Goal: Task Accomplishment & Management: Manage account settings

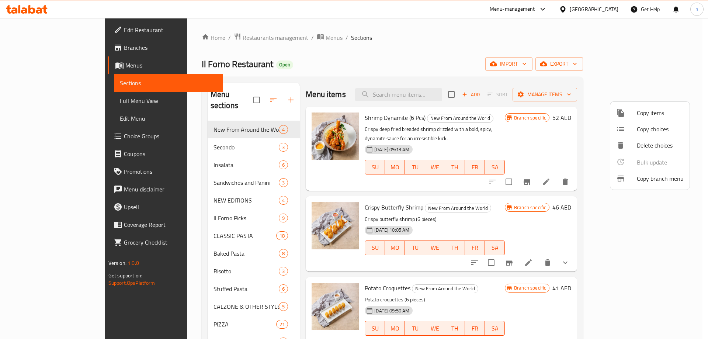
click at [42, 61] on div at bounding box center [354, 169] width 708 height 339
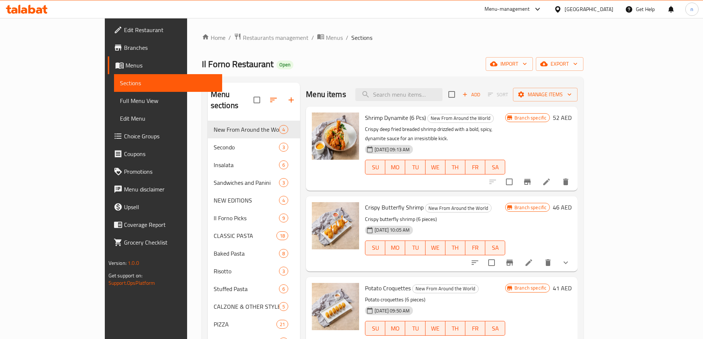
click at [433, 111] on div "Shrimp Dynamite (6 Pcs) New From Around the World Crispy deep fried breaded shr…" at bounding box center [435, 149] width 146 height 78
click at [433, 94] on input "search" at bounding box center [398, 94] width 87 height 13
paste input "Vanilla Latte"
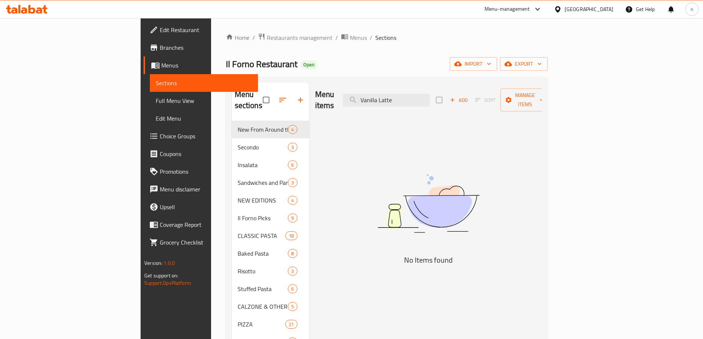
type input "Vanilla Latte"
click at [161, 67] on span "Menus" at bounding box center [206, 65] width 91 height 9
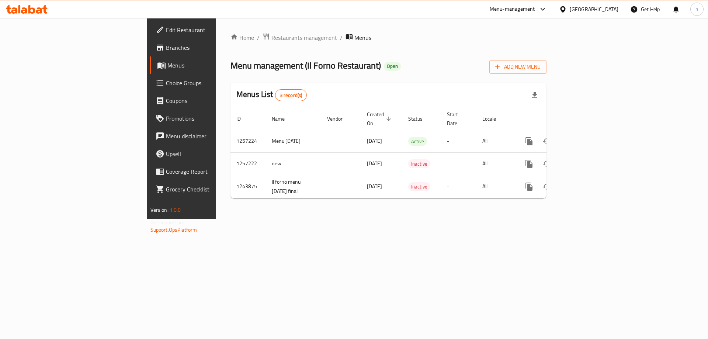
click at [166, 46] on span "Branches" at bounding box center [212, 47] width 93 height 9
click at [271, 35] on span "Restaurants management" at bounding box center [304, 37] width 66 height 9
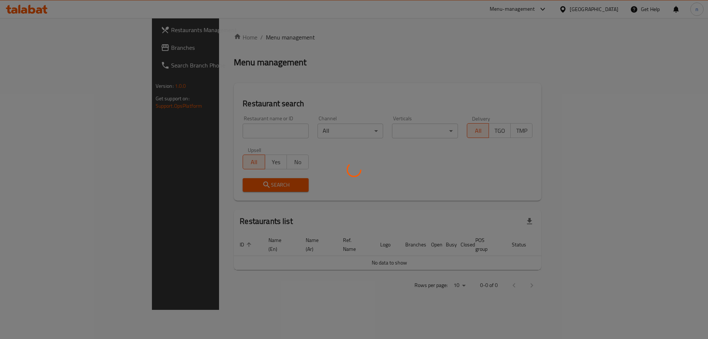
click at [67, 46] on div at bounding box center [354, 169] width 708 height 339
click at [44, 51] on div at bounding box center [354, 169] width 708 height 339
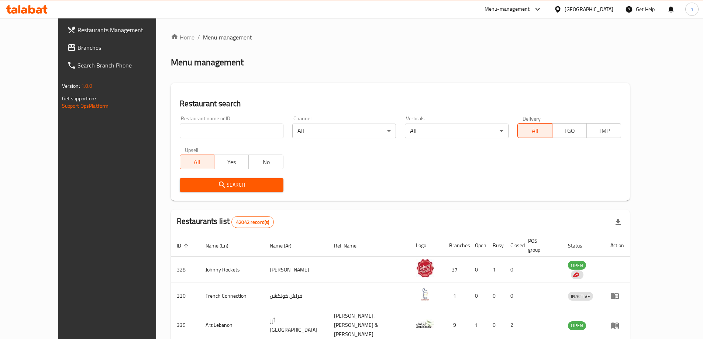
click at [605, 13] on div "United Arab Emirates" at bounding box center [588, 9] width 49 height 8
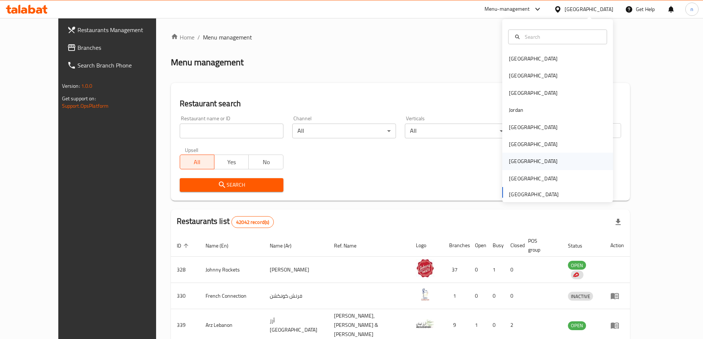
click at [520, 157] on div "[GEOGRAPHIC_DATA]" at bounding box center [533, 161] width 60 height 17
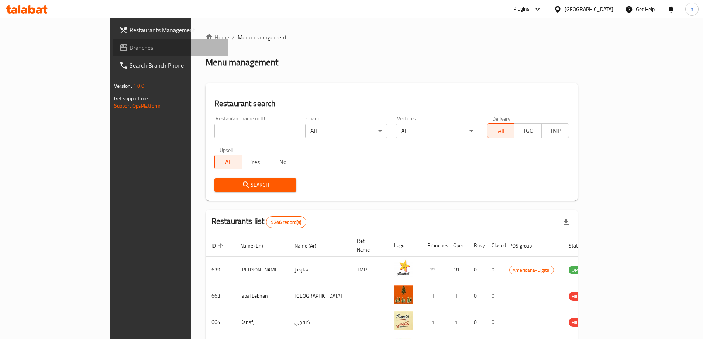
click at [129, 51] on span "Branches" at bounding box center [175, 47] width 92 height 9
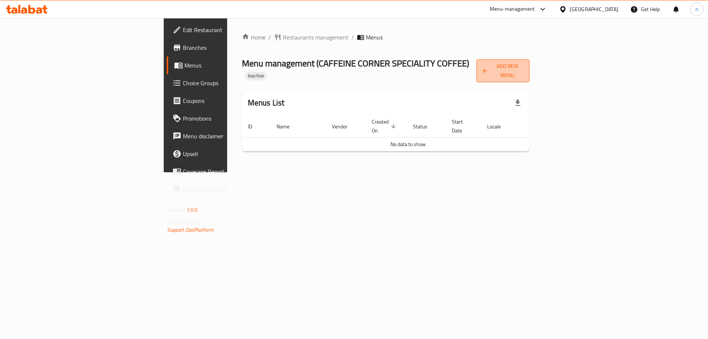
click at [524, 63] on span "Add New Menu" at bounding box center [502, 71] width 41 height 18
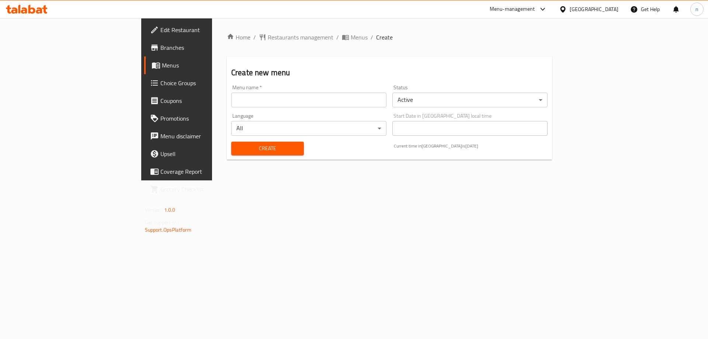
click at [231, 85] on div "Menu name   * Menu name *" at bounding box center [308, 96] width 155 height 22
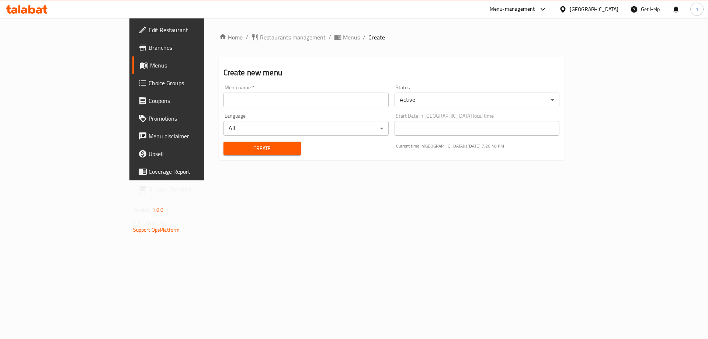
click at [224, 98] on input "text" at bounding box center [306, 100] width 165 height 15
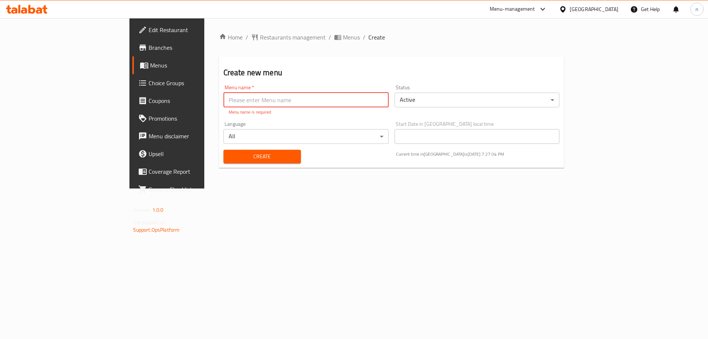
click at [224, 97] on input "text" at bounding box center [306, 100] width 165 height 15
type input "D"
click at [425, 188] on div "Home / Restaurants management / Menus / Create Create new menu Menu name   * Me…" at bounding box center [391, 103] width 375 height 170
click at [238, 102] on input "text" at bounding box center [306, 100] width 165 height 15
type input "5"
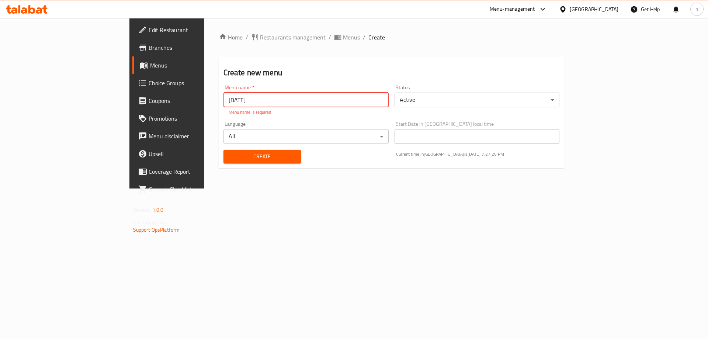
type input "14/10/2025"
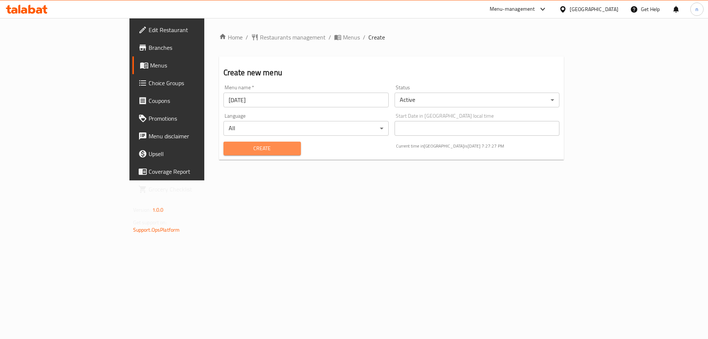
click at [224, 150] on button "Create" at bounding box center [262, 149] width 77 height 14
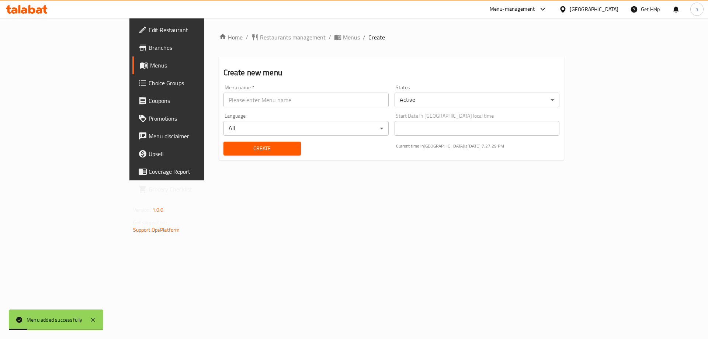
click at [343, 41] on span "Menus" at bounding box center [351, 37] width 17 height 9
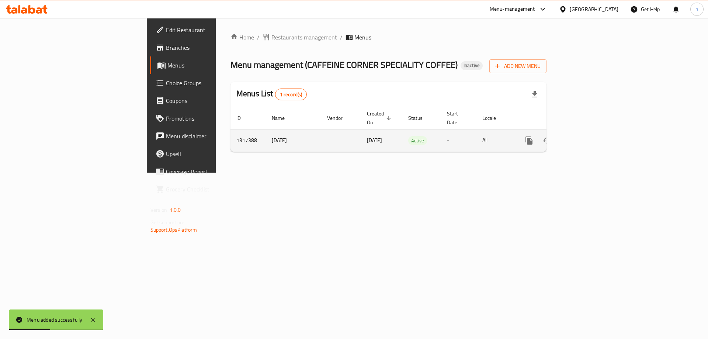
click at [266, 131] on td "14/10/2025" at bounding box center [293, 140] width 55 height 22
click at [266, 131] on td "[DATE]" at bounding box center [293, 140] width 55 height 22
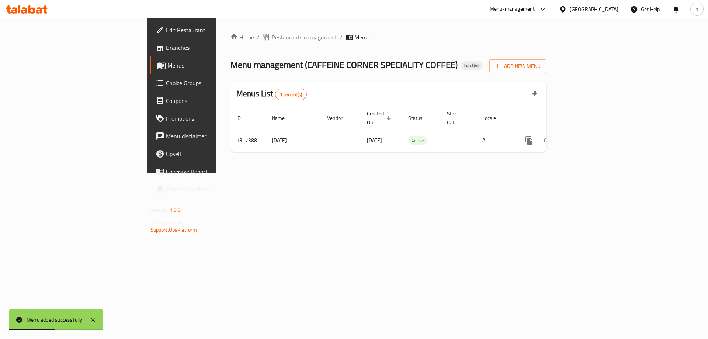
click at [225, 173] on div "Home / Restaurants management / Menus Menu management ( CAFFEINE CORNER SPECIAL…" at bounding box center [389, 95] width 346 height 155
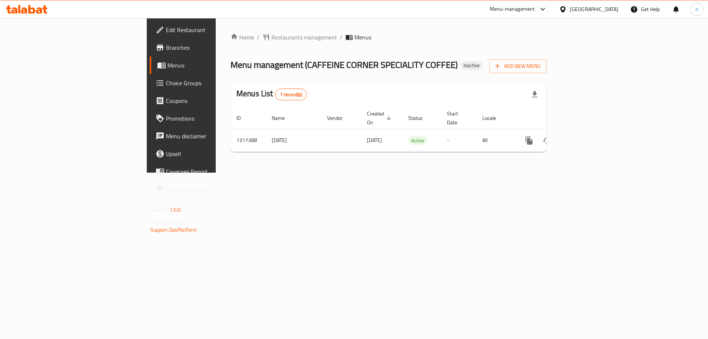
click at [597, 115] on th "Actions" at bounding box center [556, 118] width 83 height 22
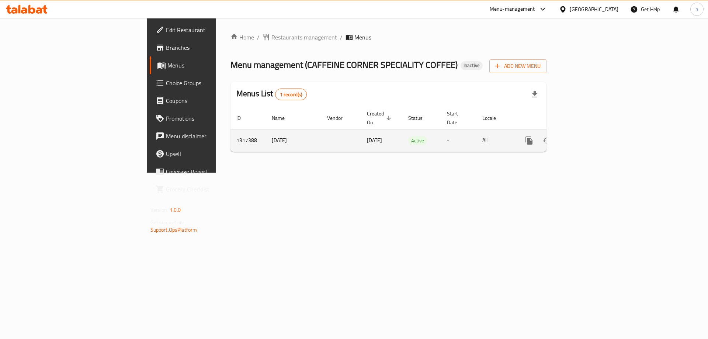
click at [587, 136] on icon "enhanced table" at bounding box center [582, 140] width 9 height 9
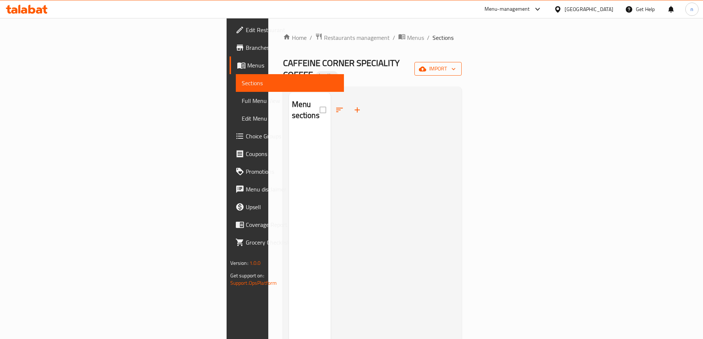
click at [456, 67] on span "import" at bounding box center [437, 68] width 35 height 9
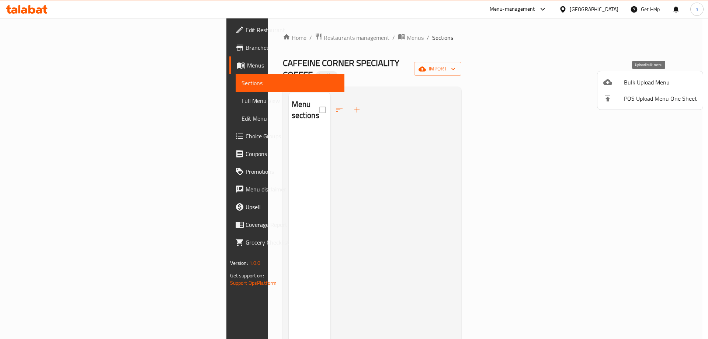
click at [653, 83] on span "Bulk Upload Menu" at bounding box center [660, 82] width 73 height 9
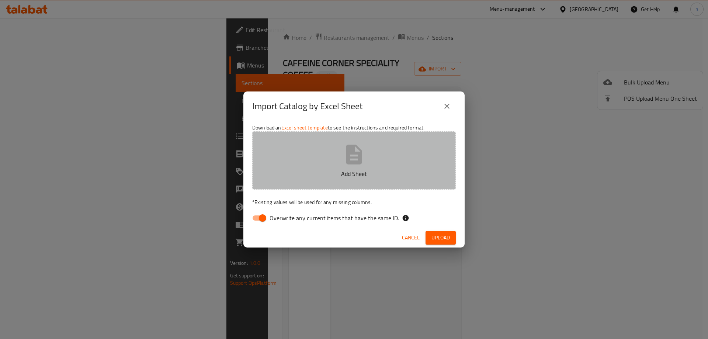
click at [328, 159] on button "Add Sheet" at bounding box center [354, 160] width 204 height 58
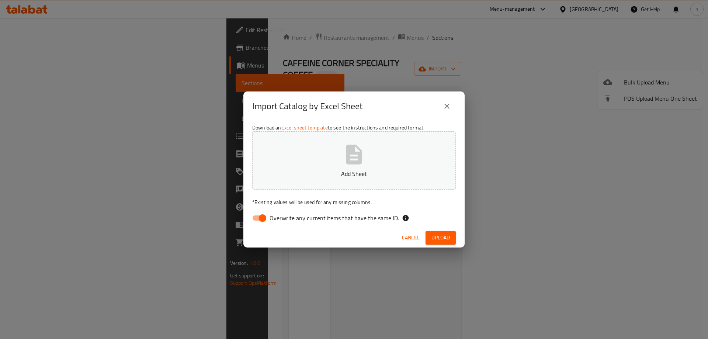
click at [262, 221] on input "Overwrite any current items that have the same ID." at bounding box center [263, 218] width 42 height 14
checkbox input "false"
click at [382, 166] on button "Add Sheet" at bounding box center [354, 160] width 204 height 58
click at [448, 243] on button "Upload" at bounding box center [441, 238] width 30 height 14
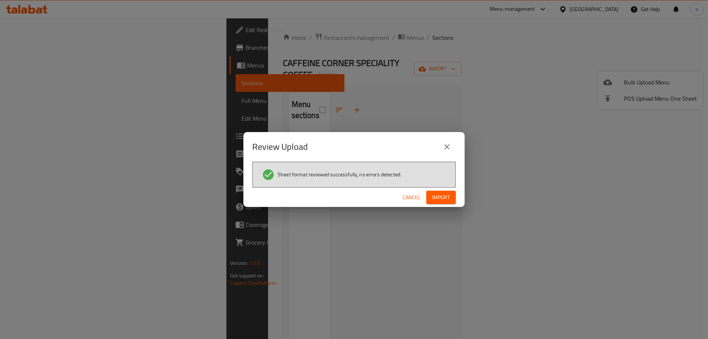
click at [444, 195] on span "Import" at bounding box center [441, 197] width 18 height 9
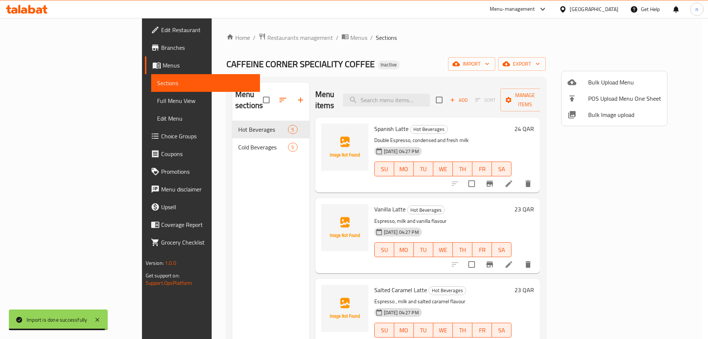
click at [523, 39] on div at bounding box center [354, 169] width 708 height 339
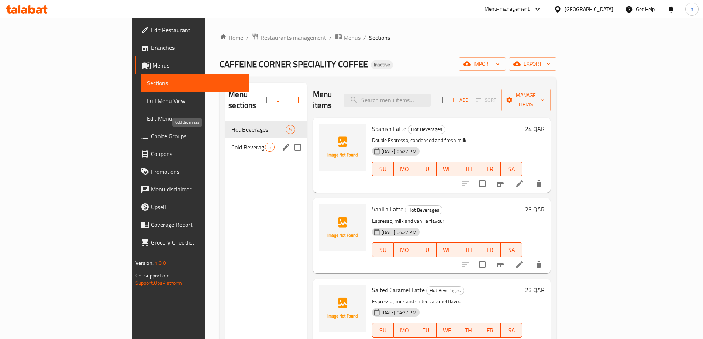
click at [231, 143] on span "Cold Beverages" at bounding box center [248, 147] width 34 height 9
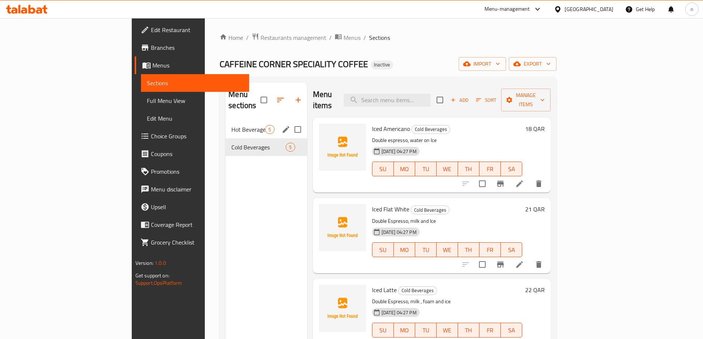
click at [225, 121] on div "Hot Beverages 5" at bounding box center [265, 130] width 81 height 18
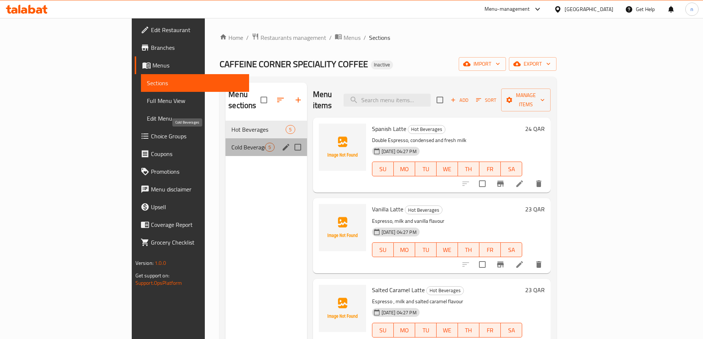
click at [231, 143] on span "Cold Beverages" at bounding box center [248, 147] width 34 height 9
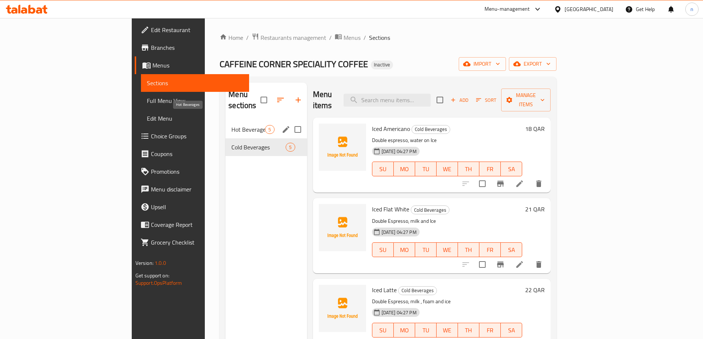
click at [231, 125] on span "Hot Beverages" at bounding box center [248, 129] width 34 height 9
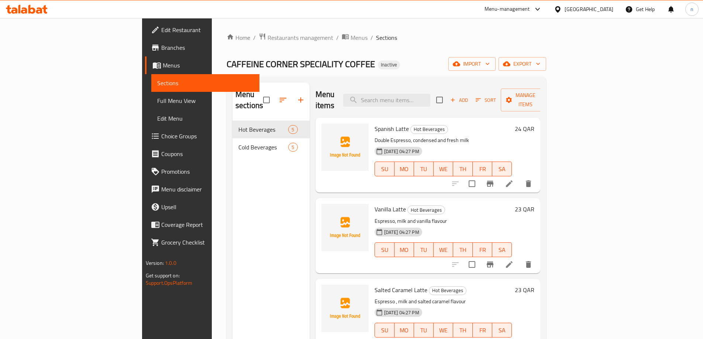
click at [151, 110] on link "Edit Menu" at bounding box center [205, 119] width 108 height 18
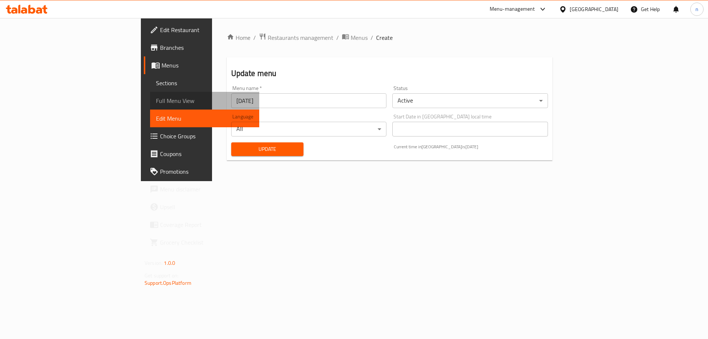
click at [156, 98] on span "Full Menu View" at bounding box center [204, 100] width 97 height 9
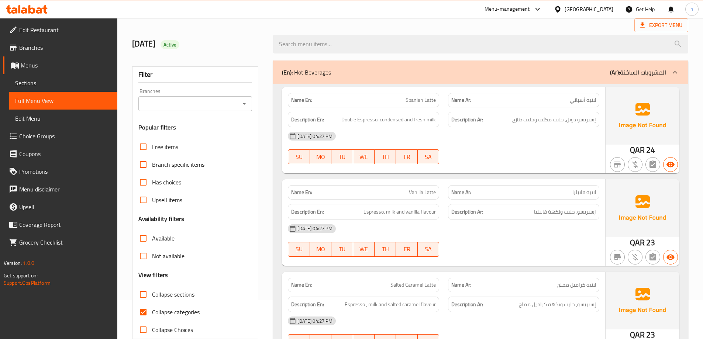
scroll to position [111, 0]
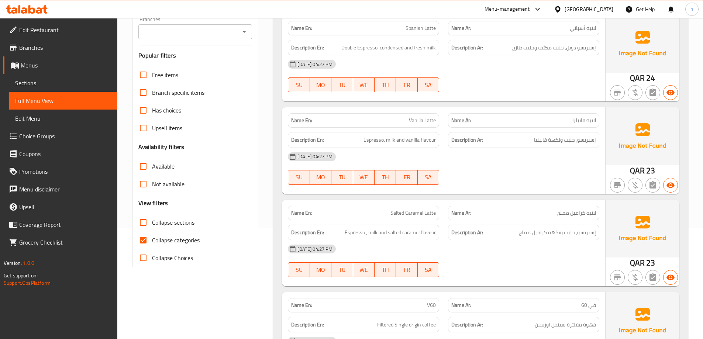
click at [172, 244] on span "Collapse categories" at bounding box center [176, 240] width 48 height 9
click at [152, 244] on input "Collapse categories" at bounding box center [143, 240] width 18 height 18
checkbox input "false"
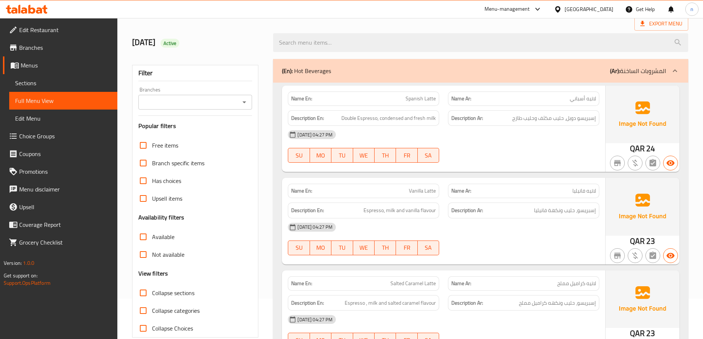
scroll to position [0, 0]
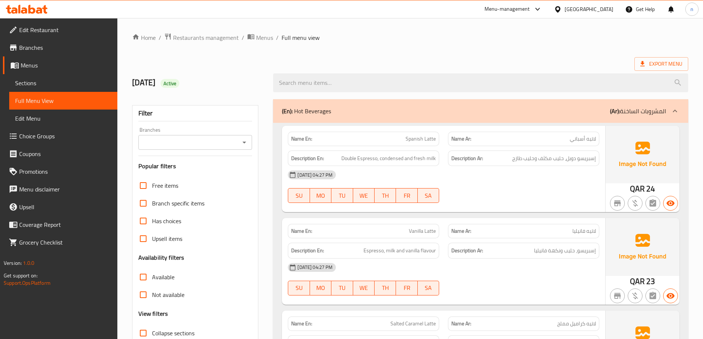
click at [367, 159] on span "Double Espresso, condensed and fresh milk" at bounding box center [388, 158] width 94 height 9
click at [412, 164] on div "Description En: Double Espresso, condensed and fresh milk" at bounding box center [363, 158] width 151 height 16
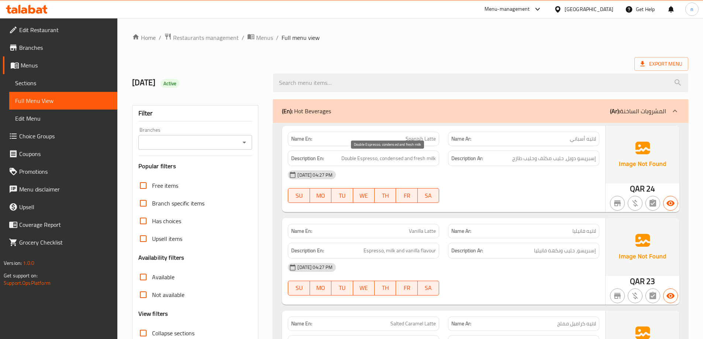
click at [391, 157] on span "Double Espresso, condensed and fresh milk" at bounding box center [388, 158] width 94 height 9
click at [581, 159] on span "إسبريسو دوبل، حليب مكثف وحليب طازج" at bounding box center [554, 158] width 84 height 9
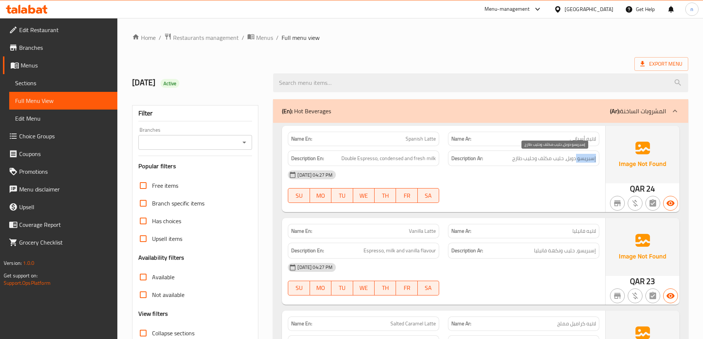
click at [581, 159] on span "إسبريسو دوبل، حليب مكثف وحليب طازج" at bounding box center [554, 158] width 84 height 9
click at [554, 159] on span "إسبريسو دوبل، حليب مكثف وحليب طازج" at bounding box center [554, 158] width 84 height 9
click at [539, 158] on span "إسبريسو دوبل، حليب مكثف وحليب طازج" at bounding box center [554, 158] width 84 height 9
click at [523, 158] on span "إسبريسو دوبل، حليب مكثف وحليب طازج" at bounding box center [554, 158] width 84 height 9
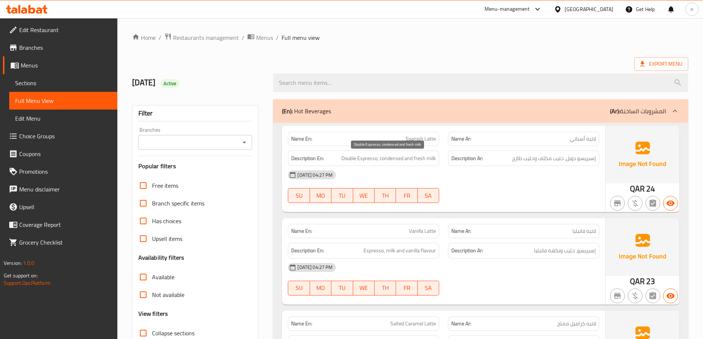
click at [406, 159] on span "Double Espresso, condensed and fresh milk" at bounding box center [388, 158] width 94 height 9
click at [406, 158] on span "Double Espresso, condensed and fresh milk" at bounding box center [388, 158] width 94 height 9
click at [427, 159] on span "Double Espresso, condensed and fresh milk" at bounding box center [388, 158] width 94 height 9
click at [447, 186] on div "14-10-2025 04:27 PM SU MO TU WE TH FR SA" at bounding box center [443, 186] width 320 height 41
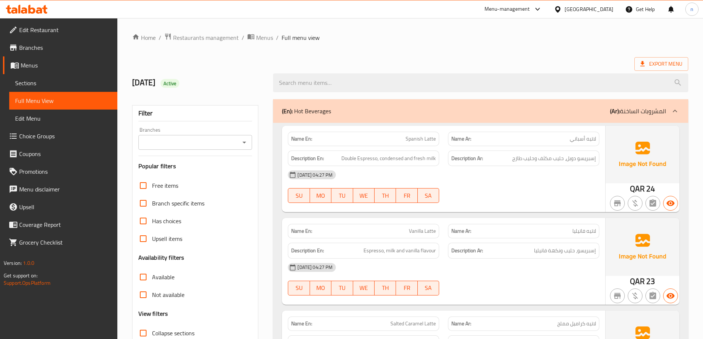
click at [584, 230] on span "لاتيه فانيليا" at bounding box center [584, 231] width 24 height 8
click at [413, 229] on span "Vanilla Latte" at bounding box center [422, 231] width 27 height 8
drag, startPoint x: 566, startPoint y: 251, endPoint x: 528, endPoint y: 250, distance: 37.6
click at [528, 250] on h6 "Description Ar: إسبريسو، حليب ونكهة فانيليا" at bounding box center [523, 250] width 145 height 9
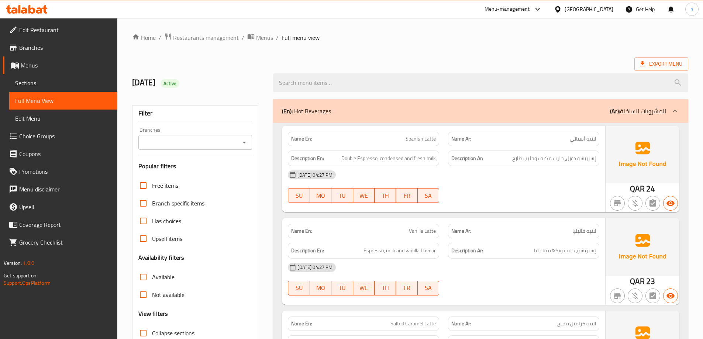
click at [508, 256] on div "Description Ar: إسبريسو، حليب ونكهة فانيليا" at bounding box center [523, 251] width 151 height 16
click at [569, 254] on span "إسبريسو، حليب ونكهة فانيليا" at bounding box center [565, 250] width 62 height 9
click at [585, 255] on div "Description Ar: إسبريسو، حليب ونكهة فانيليا" at bounding box center [523, 251] width 151 height 16
click at [420, 230] on span "Vanilla Latte" at bounding box center [422, 231] width 27 height 8
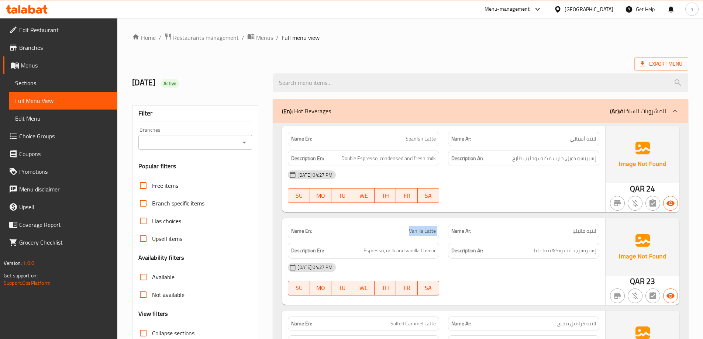
click at [420, 230] on span "Vanilla Latte" at bounding box center [422, 231] width 27 height 8
copy span "Vanilla Latte"
click at [427, 227] on span "Vanilla Latte" at bounding box center [422, 231] width 27 height 8
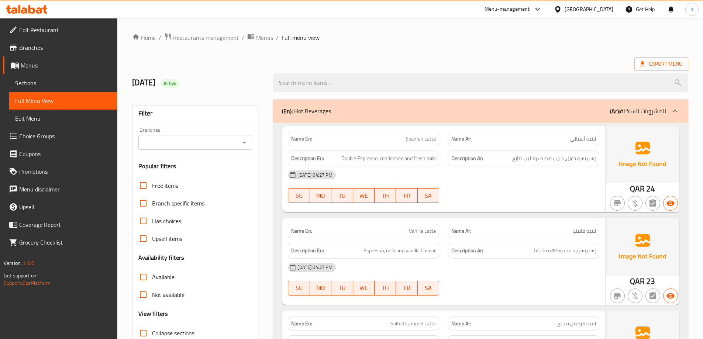
click at [538, 178] on div "[DATE] 04:27 PM" at bounding box center [443, 175] width 320 height 18
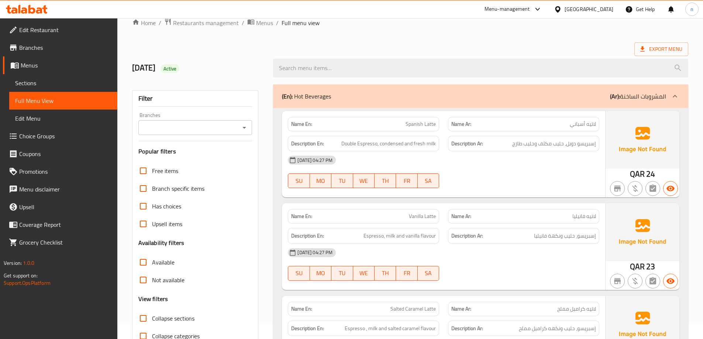
scroll to position [37, 0]
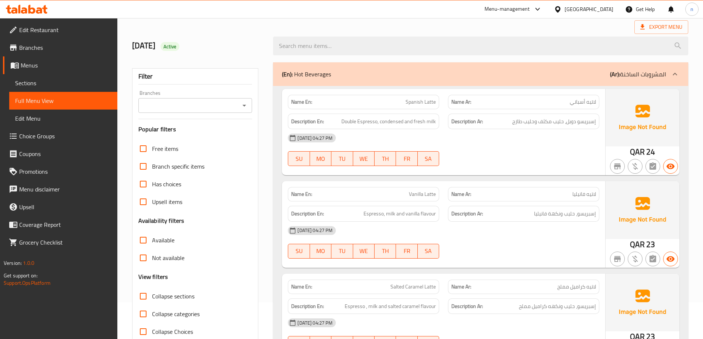
click at [593, 194] on span "لاتيه فانيليا" at bounding box center [584, 194] width 24 height 8
click at [388, 191] on p "Name En: Vanilla Latte" at bounding box center [363, 194] width 145 height 8
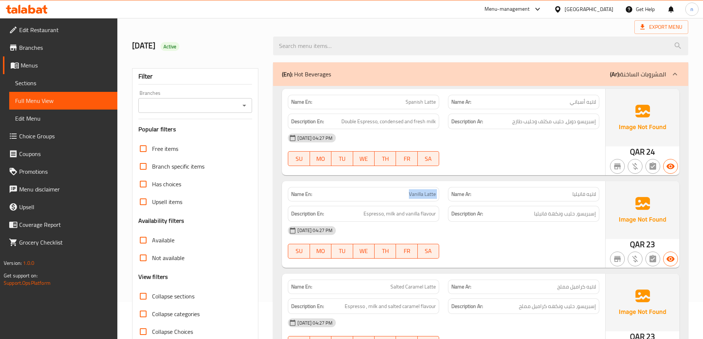
click at [388, 191] on p "Name En: Vanilla Latte" at bounding box center [363, 194] width 145 height 8
click at [541, 252] on div "14-10-2025 04:27 PM SU MO TU WE TH FR SA" at bounding box center [443, 242] width 320 height 41
click at [554, 208] on div "Description Ar: إسبريسو، حليب ونكهة فانيليا" at bounding box center [523, 214] width 151 height 16
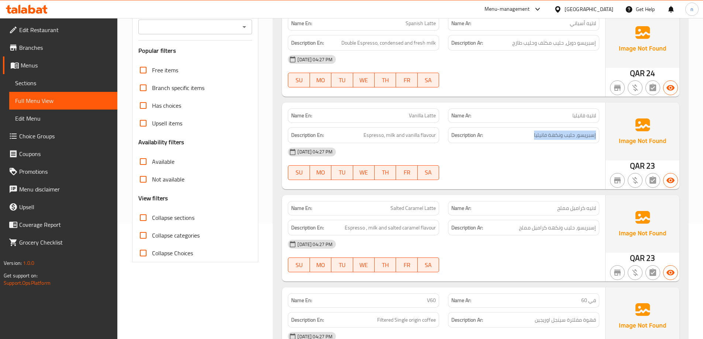
scroll to position [148, 0]
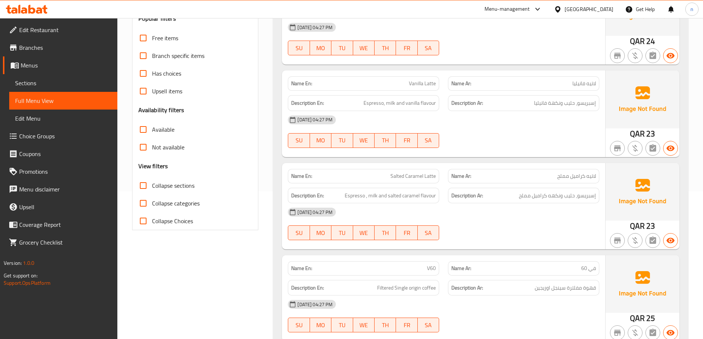
click at [573, 176] on span "لاتيه كراميل مملح" at bounding box center [576, 176] width 39 height 8
drag, startPoint x: 392, startPoint y: 176, endPoint x: 442, endPoint y: 179, distance: 49.9
click at [444, 179] on div "Name En: Salted Caramel Latte Name Ar: لاتيه كراميل مملح" at bounding box center [443, 175] width 320 height 23
click at [413, 178] on span "Salted Caramel Latte" at bounding box center [412, 176] width 45 height 8
click at [396, 177] on span "Salted Caramel Latte" at bounding box center [412, 176] width 45 height 8
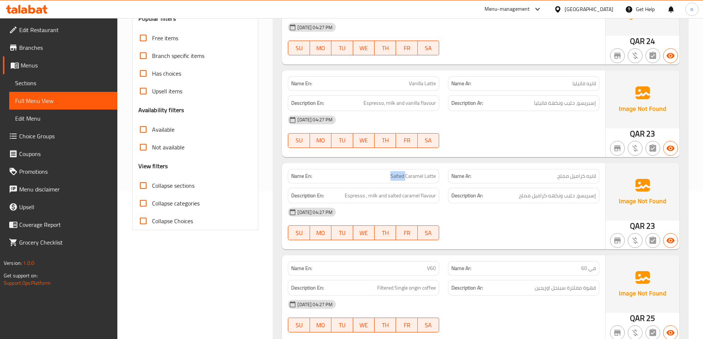
click at [396, 177] on span "Salted Caramel Latte" at bounding box center [412, 176] width 45 height 8
drag, startPoint x: 576, startPoint y: 174, endPoint x: 598, endPoint y: 209, distance: 40.9
click at [576, 174] on span "لاتيه كراميل مملح" at bounding box center [576, 176] width 39 height 8
click at [595, 198] on span "إسبريسو، حليب ونكهه كراميل مملح" at bounding box center [557, 195] width 77 height 9
click at [374, 200] on span "Espresso , milk and salted caramel flavour" at bounding box center [389, 195] width 91 height 9
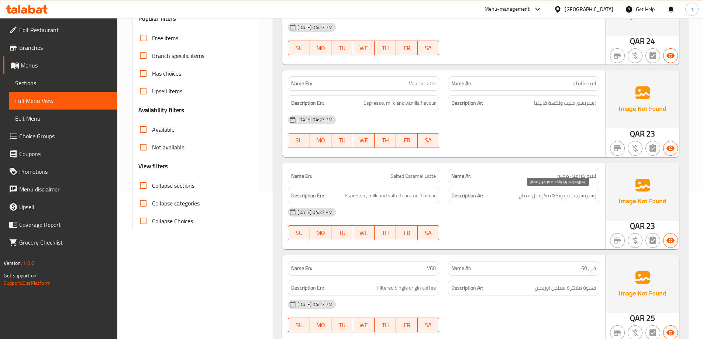
click at [554, 198] on span "إسبريسو، حليب ونكهه كراميل مملح" at bounding box center [557, 195] width 77 height 9
click at [557, 195] on span "إسبريسو، حليب ونكهه كراميل مملح" at bounding box center [557, 195] width 77 height 9
click at [422, 197] on span "Espresso , milk and salted caramel flavour" at bounding box center [389, 195] width 91 height 9
click at [411, 195] on span "Espresso , milk and salted caramel flavour" at bounding box center [389, 195] width 91 height 9
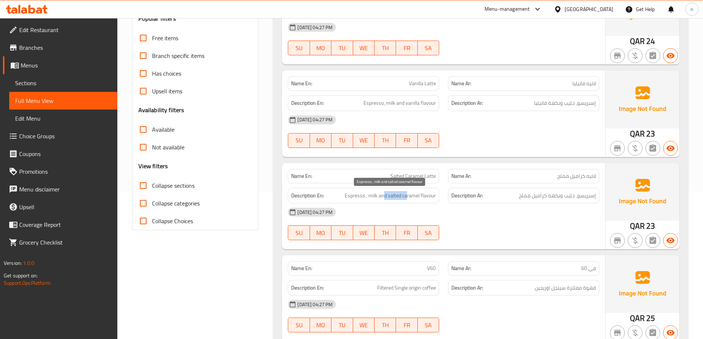
drag, startPoint x: 383, startPoint y: 194, endPoint x: 416, endPoint y: 194, distance: 32.8
click at [415, 194] on span "Espresso , milk and salted caramel flavour" at bounding box center [389, 195] width 91 height 9
click at [433, 210] on div "[DATE] 04:27 PM" at bounding box center [443, 212] width 320 height 18
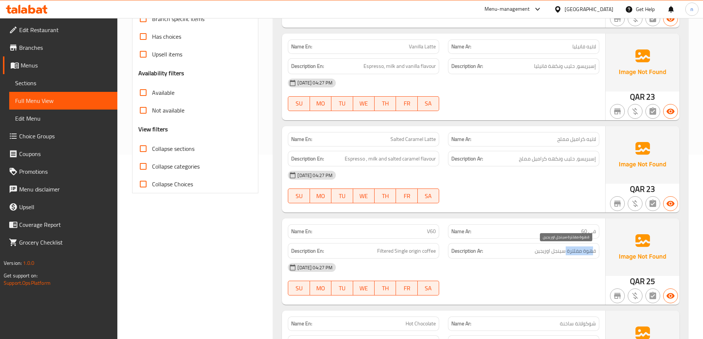
drag, startPoint x: 591, startPoint y: 253, endPoint x: 560, endPoint y: 250, distance: 31.1
click at [560, 250] on span "قهوة مفلترة سينجل اوريجين" at bounding box center [564, 250] width 61 height 9
click at [548, 256] on div "Description Ar: قهوة مفلترة سينجل اوريجين" at bounding box center [523, 251] width 151 height 16
click at [377, 249] on h6 "Description En: Filtered Single origin coffee" at bounding box center [363, 250] width 145 height 9
click at [405, 252] on span "Filtered Single origin coffee" at bounding box center [406, 250] width 59 height 9
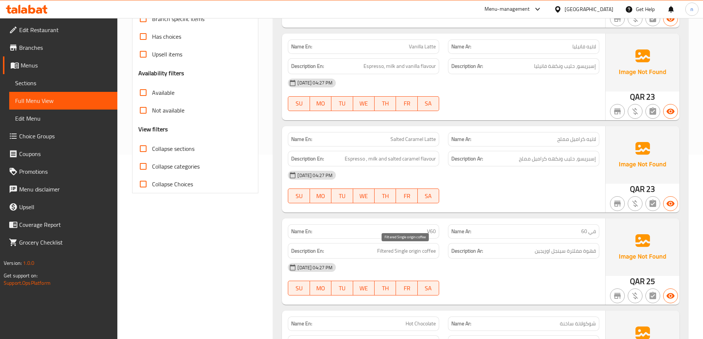
click at [389, 254] on span "Filtered Single origin coffee" at bounding box center [406, 250] width 59 height 9
click at [413, 256] on div "Description En: Filtered Single origin coffee" at bounding box center [363, 251] width 151 height 16
click at [423, 254] on span "Filtered Single origin coffee" at bounding box center [406, 250] width 59 height 9
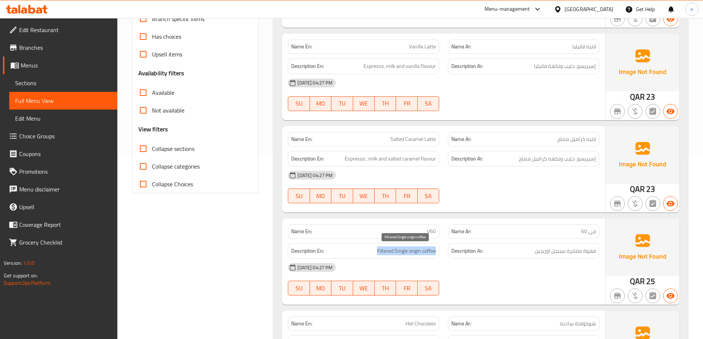
click at [423, 254] on span "Filtered Single origin coffee" at bounding box center [406, 250] width 59 height 9
click at [560, 280] on div "14-10-2025 04:27 PM SU MO TU WE TH FR SA" at bounding box center [443, 279] width 320 height 41
drag, startPoint x: 579, startPoint y: 253, endPoint x: 514, endPoint y: 254, distance: 64.9
click at [537, 247] on span "قهوة مفلترة سينجل اوريجين" at bounding box center [564, 250] width 61 height 9
click at [514, 255] on h6 "Description Ar: قهوة مفلترة سينجل اوريجين" at bounding box center [523, 250] width 145 height 9
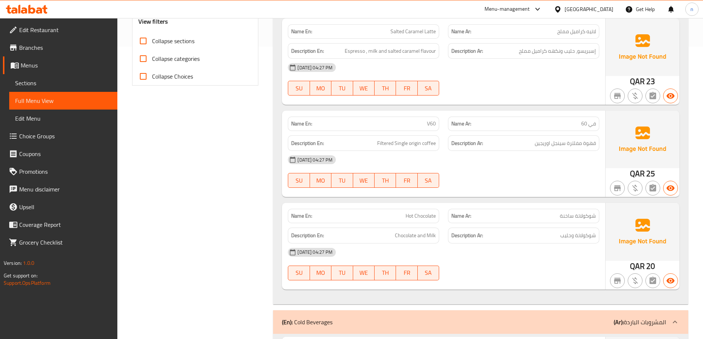
scroll to position [295, 0]
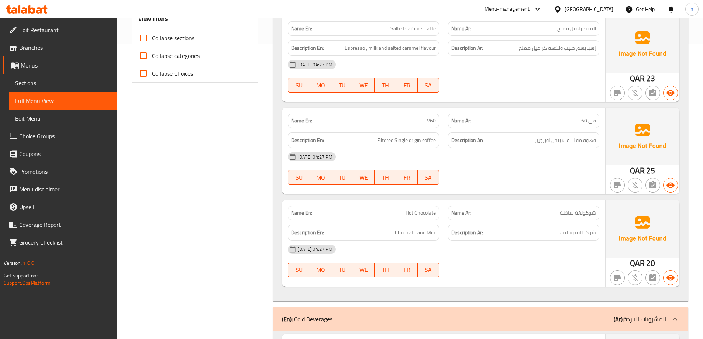
click at [415, 216] on span "Hot Chocolate" at bounding box center [420, 213] width 30 height 8
click at [581, 233] on span "شوكولاتة وحليب" at bounding box center [578, 232] width 36 height 9
click at [512, 256] on div "[DATE] 04:27 PM" at bounding box center [443, 249] width 320 height 18
click at [566, 231] on span "شوكولاتة وحليب" at bounding box center [578, 232] width 36 height 9
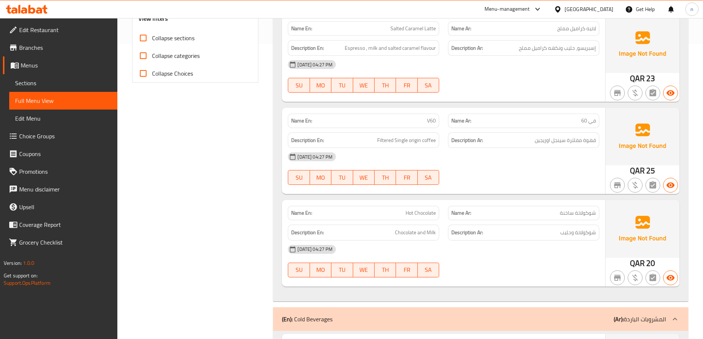
click at [381, 234] on h6 "Description En: Chocolate and Milk" at bounding box center [363, 232] width 145 height 9
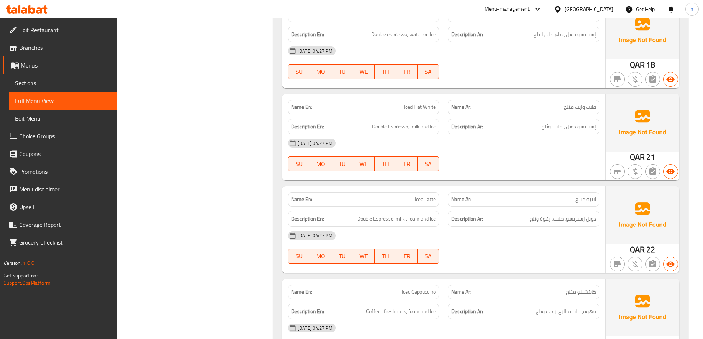
scroll to position [516, 0]
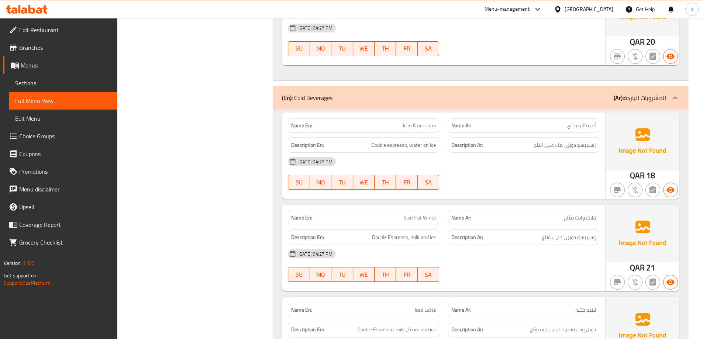
click at [580, 127] on span "أمريكانو مثلج" at bounding box center [581, 126] width 29 height 8
click at [412, 128] on span "Iced Americano" at bounding box center [419, 126] width 33 height 8
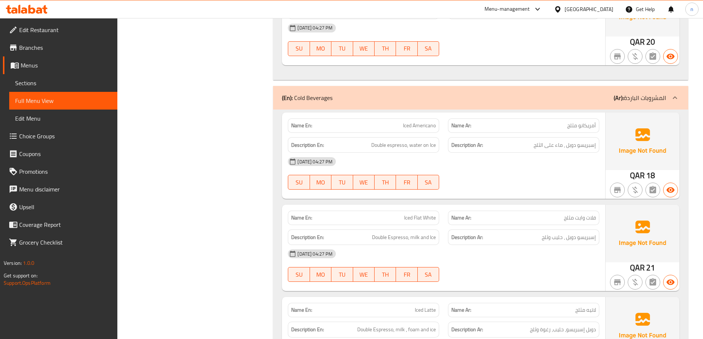
click at [578, 123] on span "أمريكانو مثلج" at bounding box center [581, 126] width 29 height 8
click at [591, 145] on span "إسبريسو دوبل ، ماء على الثلج" at bounding box center [564, 145] width 62 height 9
click at [569, 143] on span "إسبريسو دوبل ، ماء على الثلج" at bounding box center [564, 145] width 62 height 9
click at [395, 146] on span "Double espresso, water on Ice" at bounding box center [403, 145] width 65 height 9
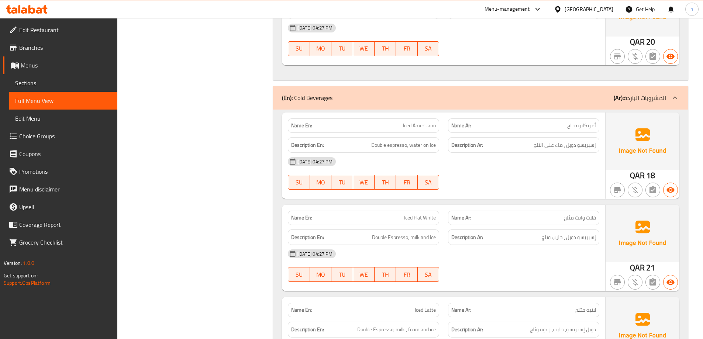
click at [379, 147] on span "Double espresso, water on Ice" at bounding box center [403, 145] width 65 height 9
click at [412, 147] on span "Double espresso, water on Ice" at bounding box center [403, 145] width 65 height 9
drag, startPoint x: 554, startPoint y: 144, endPoint x: 517, endPoint y: 153, distance: 38.7
click at [548, 144] on span "إسبريسو دوبل ، ماء على الثلج" at bounding box center [564, 145] width 62 height 9
click at [517, 156] on div "[DATE] 04:27 PM" at bounding box center [443, 162] width 320 height 18
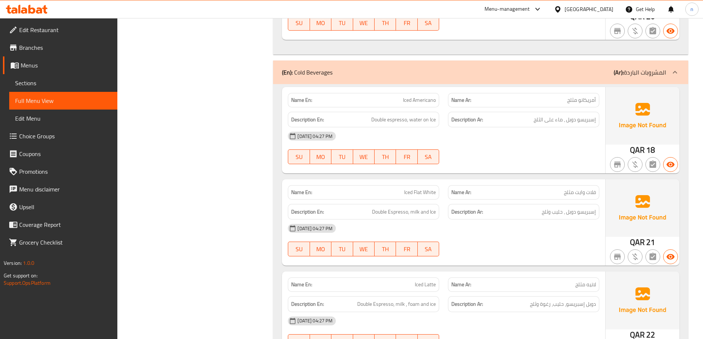
scroll to position [553, 0]
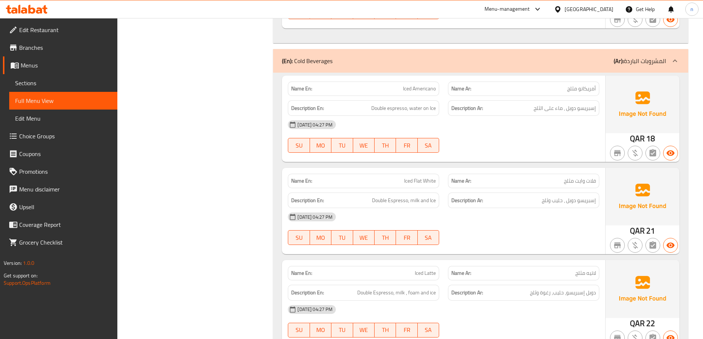
click at [409, 182] on span "Iced Flat White" at bounding box center [420, 181] width 32 height 8
drag, startPoint x: 555, startPoint y: 180, endPoint x: 580, endPoint y: 181, distance: 24.7
click at [580, 181] on p "Name Ar: فلات وايت مثلج" at bounding box center [523, 181] width 145 height 8
click at [577, 189] on div "Description Ar: إسبريسو دوبل ، حليب وثلج" at bounding box center [523, 200] width 160 height 25
click at [406, 178] on span "Iced Flat White" at bounding box center [420, 181] width 32 height 8
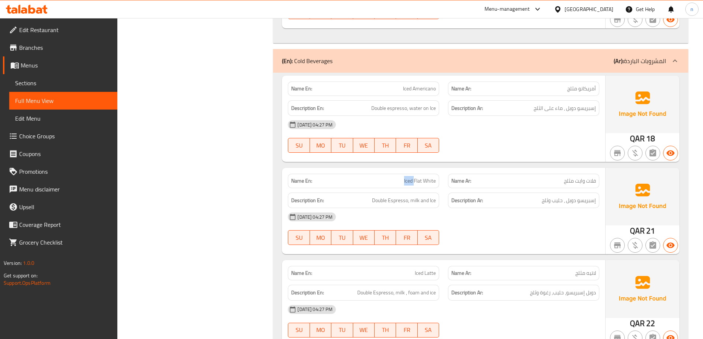
click at [406, 178] on span "Iced Flat White" at bounding box center [420, 181] width 32 height 8
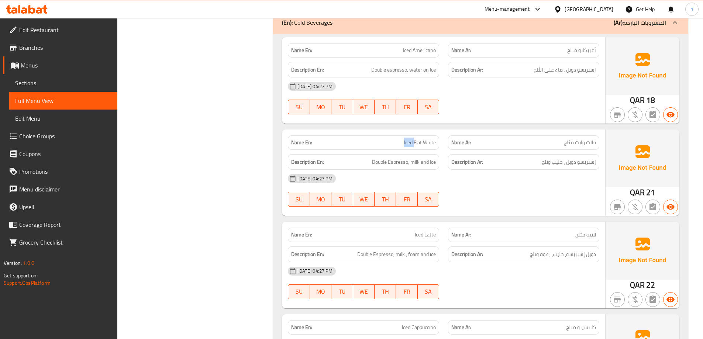
scroll to position [664, 0]
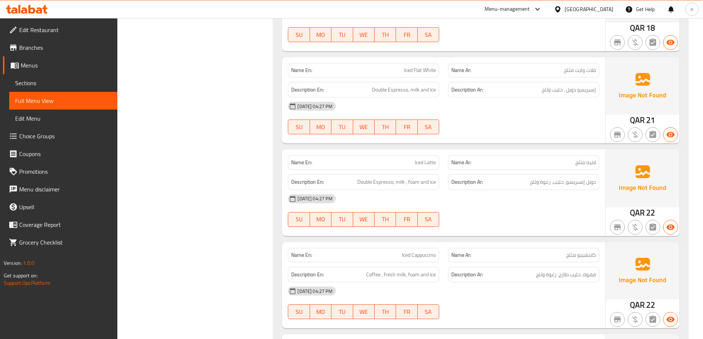
click at [594, 185] on span "دوبل إسبريسو، حليب، رغوة وثلج" at bounding box center [563, 181] width 66 height 9
drag, startPoint x: 559, startPoint y: 184, endPoint x: 577, endPoint y: 184, distance: 18.4
click at [577, 184] on span "دوبل إسبريسو، حليب، رغوة وثلج" at bounding box center [563, 181] width 66 height 9
click at [569, 196] on div "[DATE] 04:27 PM" at bounding box center [443, 199] width 320 height 18
click at [359, 186] on span "Double Espresso, milk , foam and ice" at bounding box center [396, 181] width 79 height 9
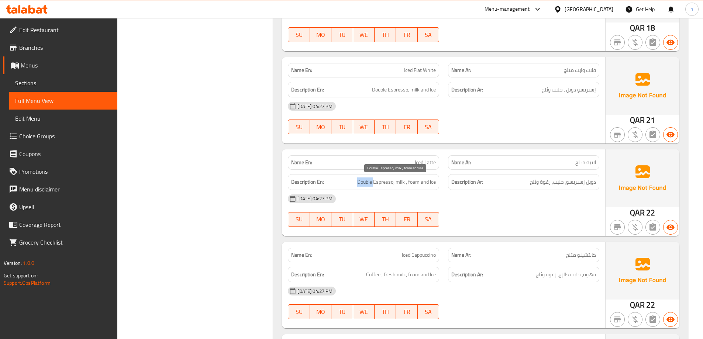
click at [359, 186] on span "Double Espresso, milk , foam and ice" at bounding box center [396, 181] width 79 height 9
click at [415, 190] on div "[DATE] 04:27 PM" at bounding box center [443, 199] width 320 height 18
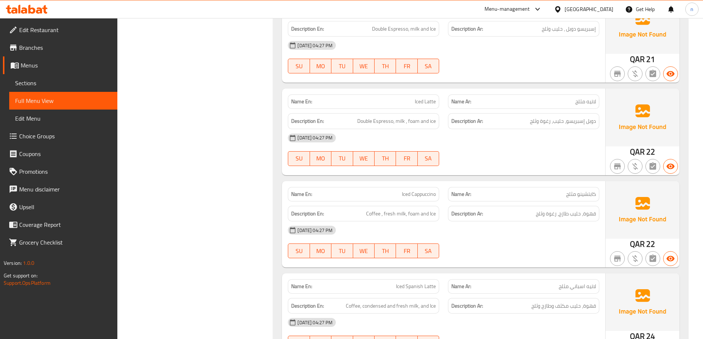
scroll to position [664, 0]
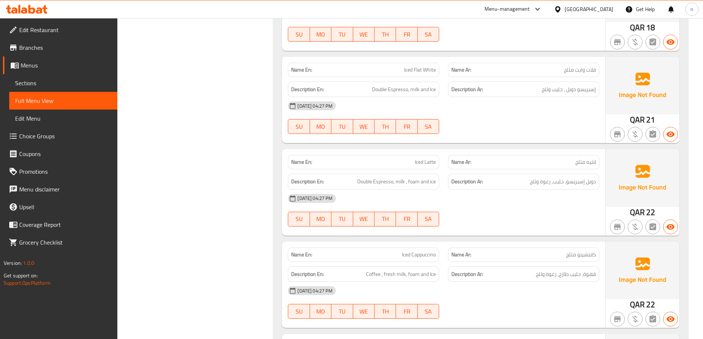
click at [372, 162] on p "Name En: Iced Latte" at bounding box center [363, 162] width 145 height 8
click at [449, 188] on div "Description Ar: دوبل إسبريسو، حليب، رغوة وثلج" at bounding box center [523, 182] width 151 height 16
click at [509, 162] on p "Name Ar: لاتيه مثلج" at bounding box center [523, 162] width 145 height 8
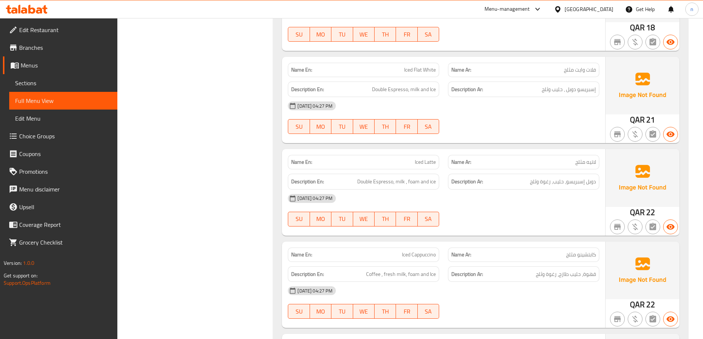
click at [509, 162] on p "Name Ar: لاتيه مثلج" at bounding box center [523, 162] width 145 height 8
click at [547, 201] on div "[DATE] 04:27 PM" at bounding box center [443, 199] width 320 height 18
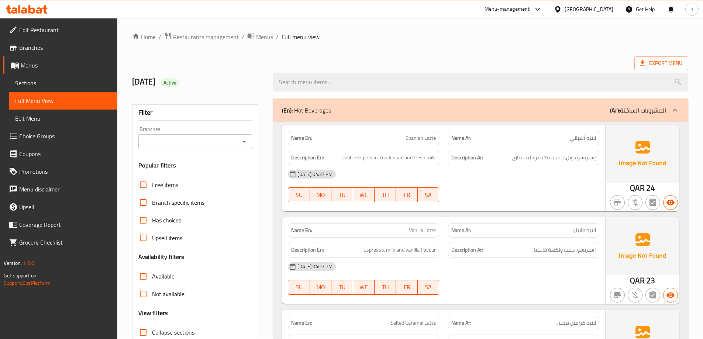
scroll to position [0, 0]
click at [192, 41] on span "Restaurants management" at bounding box center [206, 37] width 66 height 9
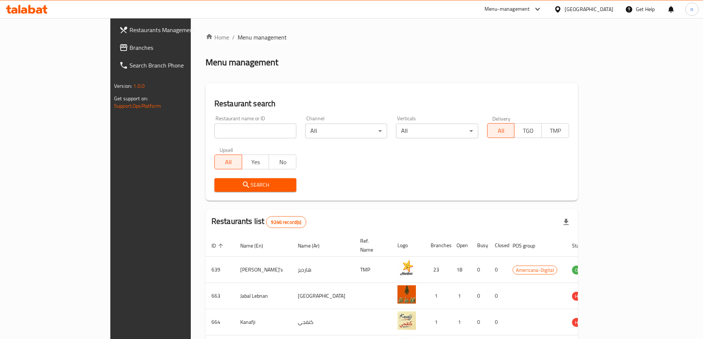
click at [129, 48] on span "Branches" at bounding box center [175, 47] width 92 height 9
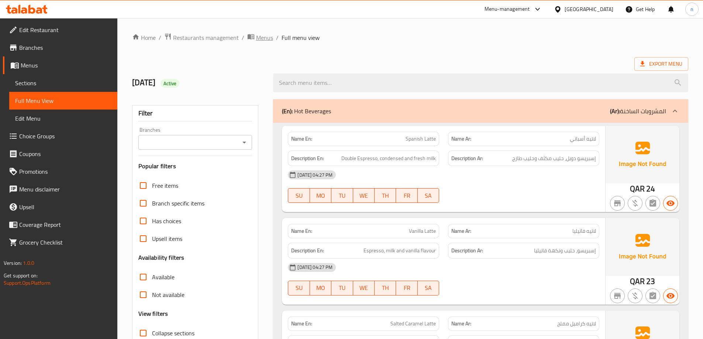
click at [256, 39] on span "Menus" at bounding box center [264, 37] width 17 height 9
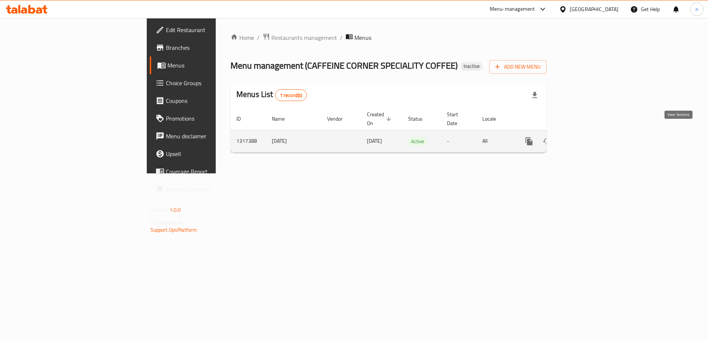
click at [586, 138] on icon "enhanced table" at bounding box center [582, 141] width 7 height 7
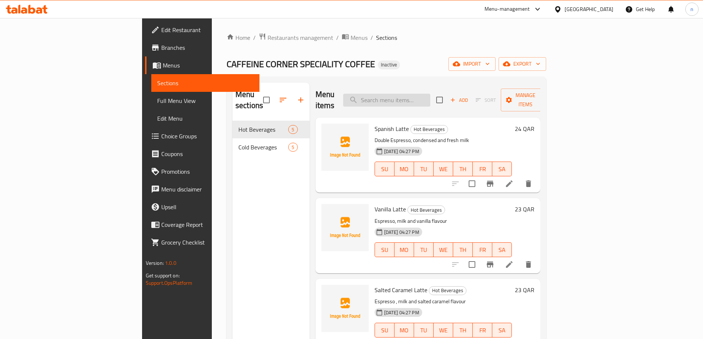
click at [430, 98] on input "search" at bounding box center [386, 100] width 87 height 13
paste input "Vanilla Latte"
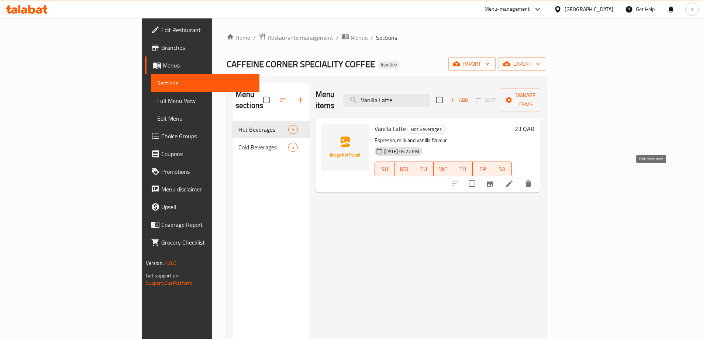
type input "Vanilla Latte"
click at [513, 179] on icon at bounding box center [509, 183] width 9 height 9
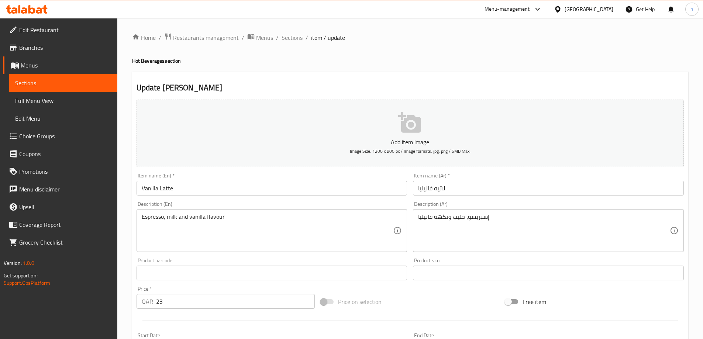
scroll to position [74, 0]
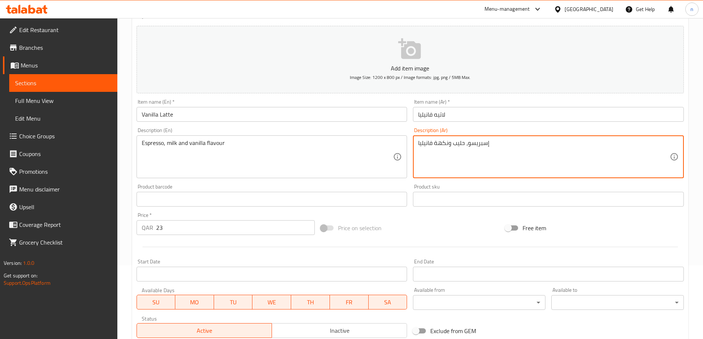
drag, startPoint x: 451, startPoint y: 145, endPoint x: 464, endPoint y: 149, distance: 13.8
click at [630, 146] on textarea "إسبريسو، حليب ونكهة فانيليا" at bounding box center [544, 156] width 252 height 35
click at [640, 143] on textarea "إسبريسو، حليب نكهة فانيليا" at bounding box center [544, 156] width 252 height 35
click at [631, 146] on textarea "إسبريسو، نكهة فانيليا" at bounding box center [544, 156] width 252 height 35
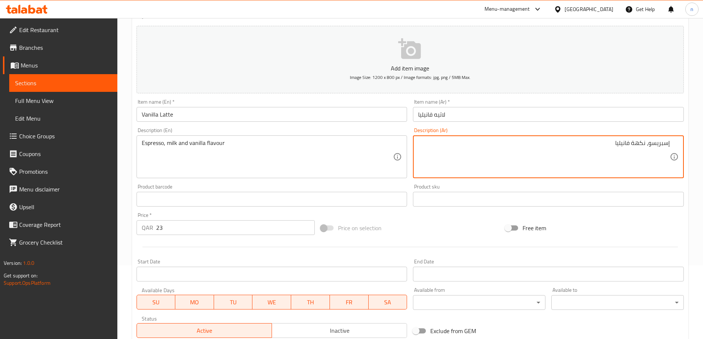
paste textarea "حليب"
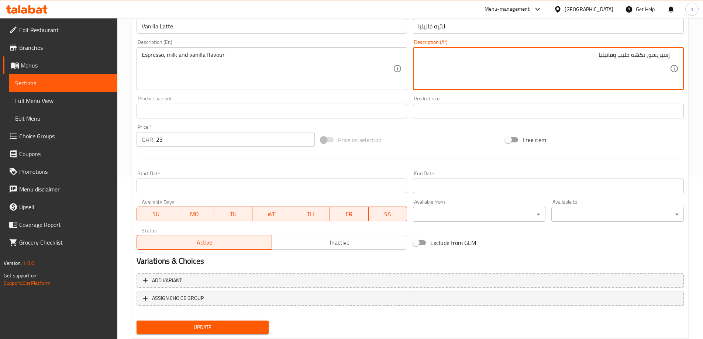
scroll to position [182, 0]
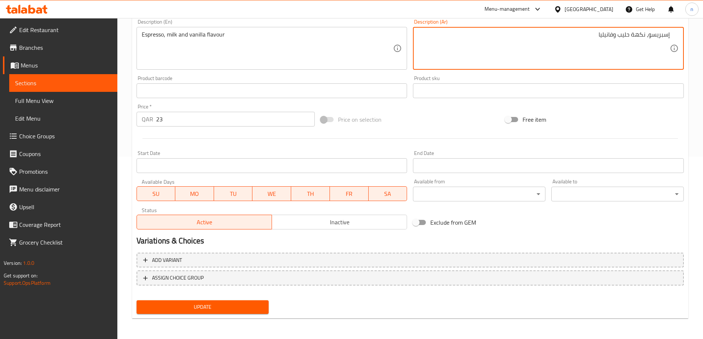
type textarea "إسبريسو، نكهة حليب وفانيليا"
click at [193, 312] on span "Update" at bounding box center [202, 306] width 121 height 9
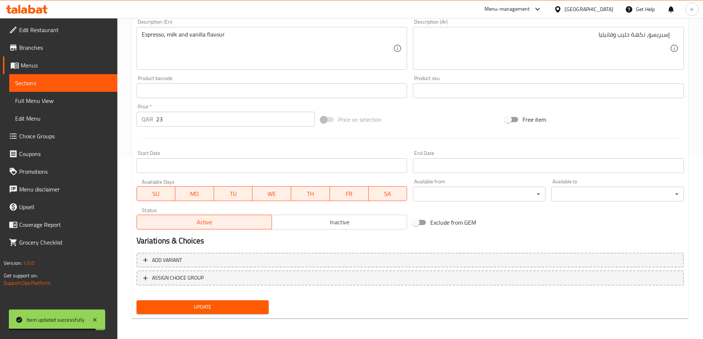
click at [70, 64] on span "Menus" at bounding box center [66, 65] width 91 height 9
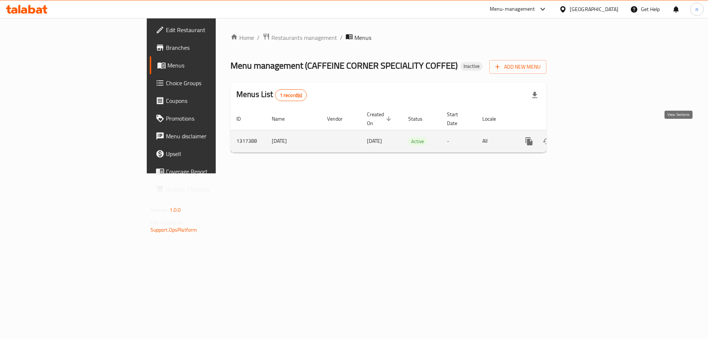
click at [587, 137] on icon "enhanced table" at bounding box center [582, 141] width 9 height 9
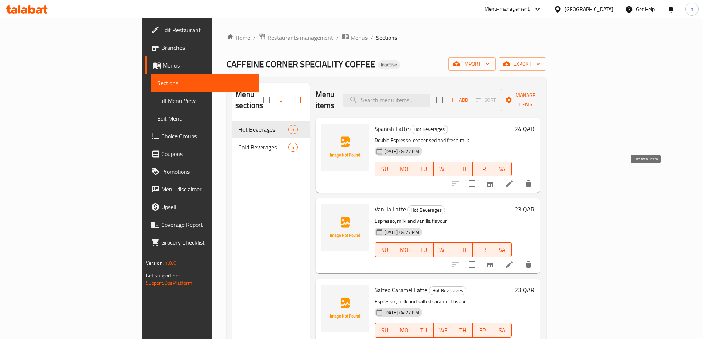
click at [512, 180] on icon at bounding box center [509, 183] width 7 height 7
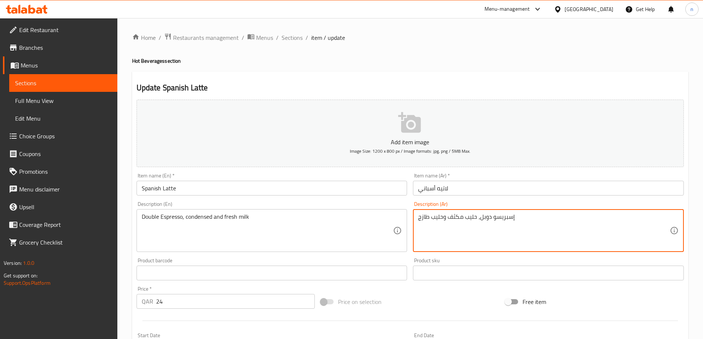
click at [471, 220] on textarea "إسبريسو دوبل، حليب مكثف وحليب طازج" at bounding box center [544, 230] width 252 height 35
click at [529, 216] on textarea "إسبريسو دوبل، حليب مكثف وحليب طازج" at bounding box center [544, 230] width 252 height 35
click at [596, 219] on textarea "إسبريسو دوبل، حليب مكثف وحليب طازج" at bounding box center [544, 230] width 252 height 35
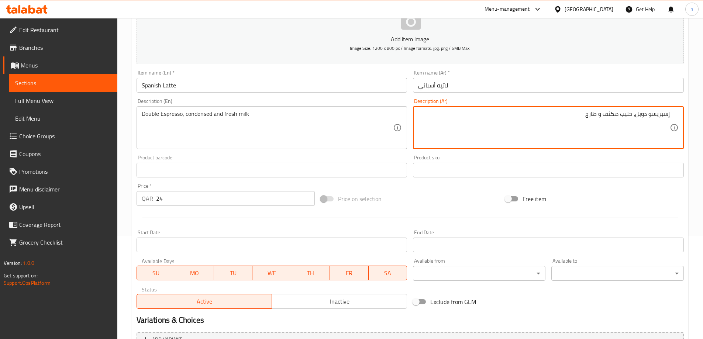
scroll to position [182, 0]
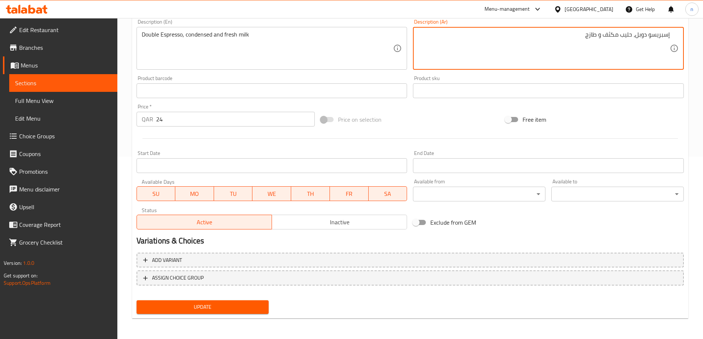
type textarea "إسبريسو دوبل، حليب مكثف و طازج"
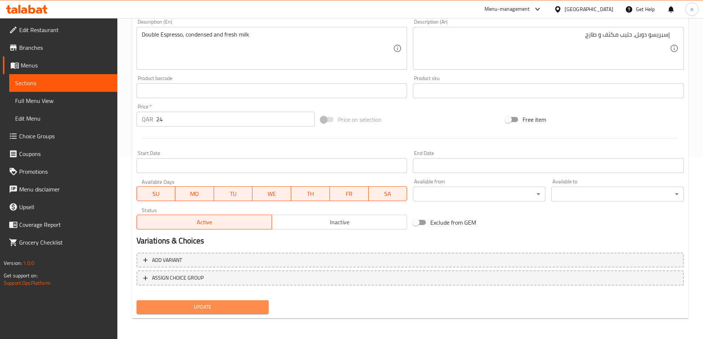
click at [235, 311] on span "Update" at bounding box center [202, 306] width 121 height 9
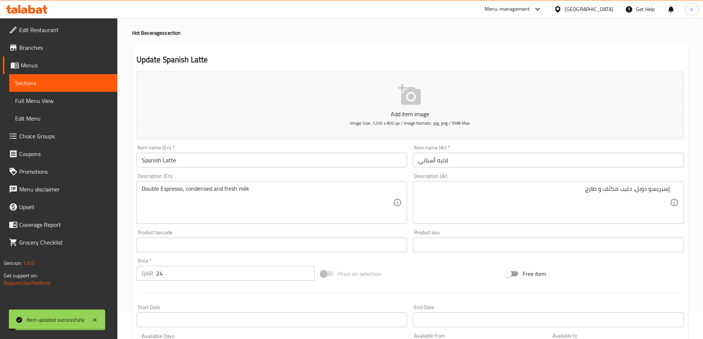
scroll to position [0, 0]
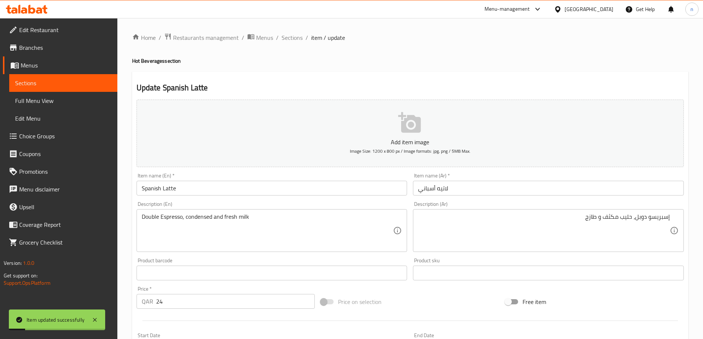
click at [42, 102] on span "Full Menu View" at bounding box center [63, 100] width 96 height 9
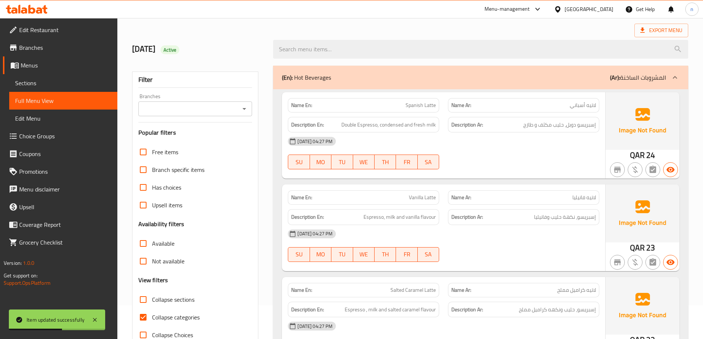
scroll to position [148, 0]
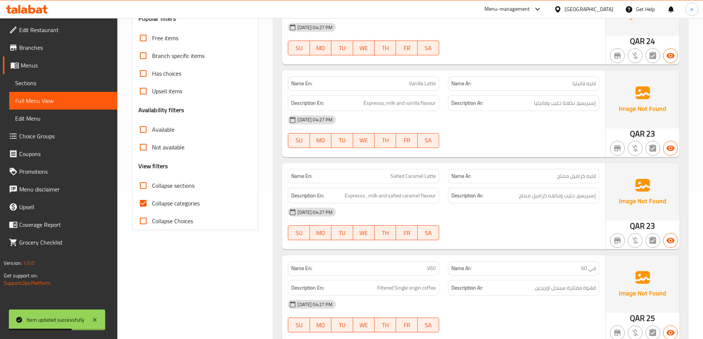
click at [170, 202] on span "Collapse categories" at bounding box center [176, 203] width 48 height 9
click at [152, 202] on input "Collapse categories" at bounding box center [143, 203] width 18 height 18
checkbox input "false"
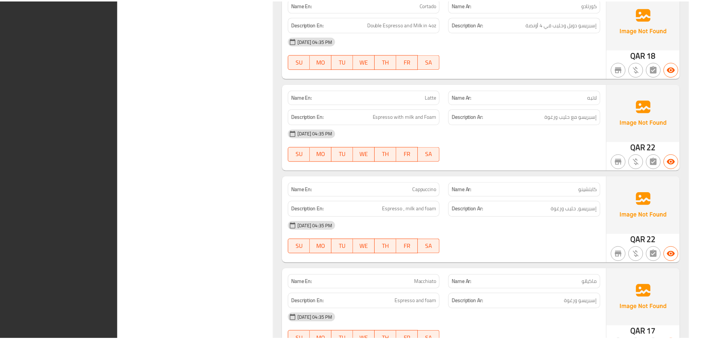
scroll to position [1899, 0]
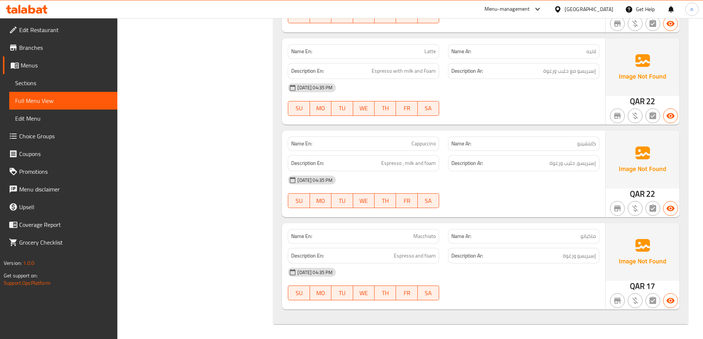
click at [57, 85] on span "Sections" at bounding box center [63, 83] width 96 height 9
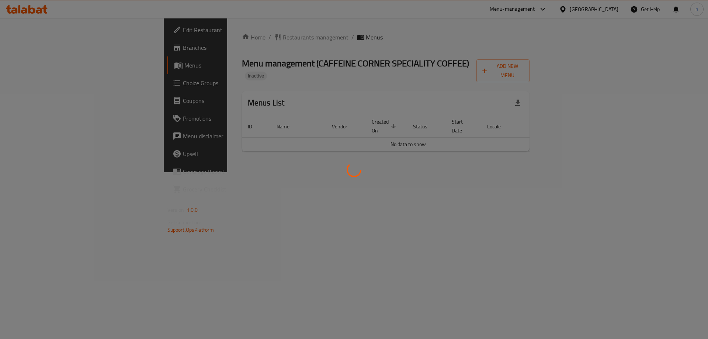
click at [282, 70] on div at bounding box center [354, 169] width 708 height 339
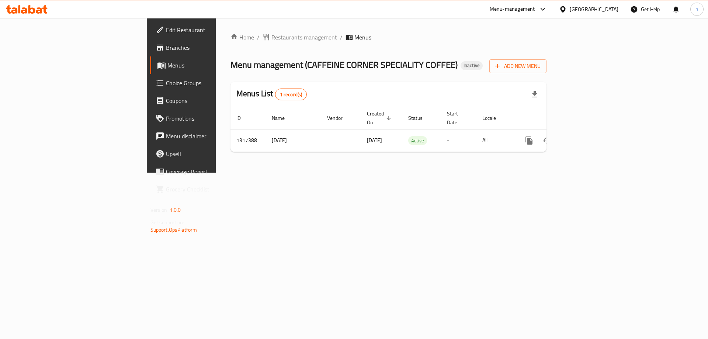
click at [330, 173] on div "Home / Restaurants management / Menus Menu management ( CAFFEINE CORNER SPECIAL…" at bounding box center [389, 95] width 346 height 155
click at [276, 161] on div "Home / Restaurants management / Menus Menu management ( CAFFEINE CORNER SPECIAL…" at bounding box center [389, 95] width 346 height 155
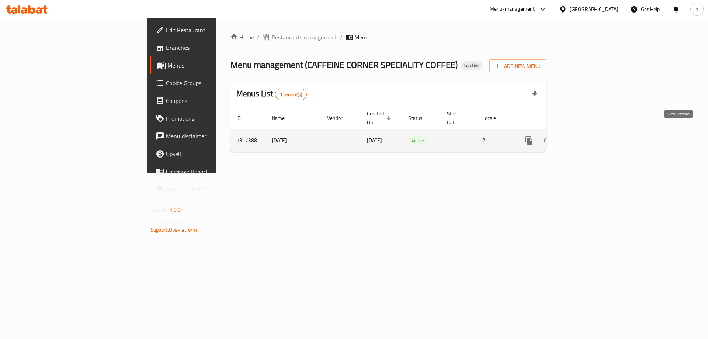
click at [587, 136] on icon "enhanced table" at bounding box center [582, 140] width 9 height 9
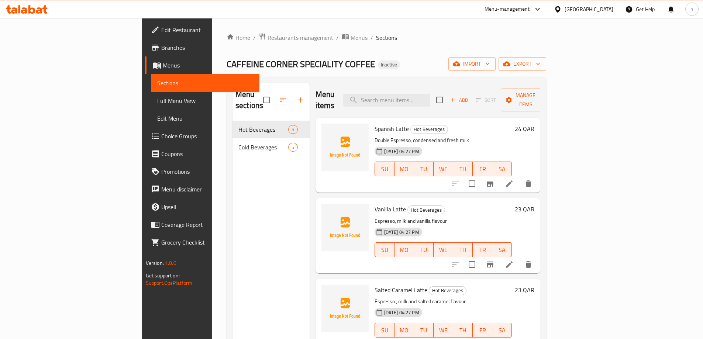
click at [157, 100] on span "Full Menu View" at bounding box center [205, 100] width 96 height 9
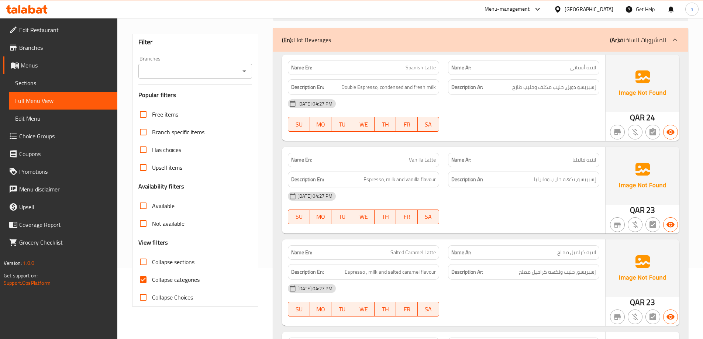
scroll to position [148, 0]
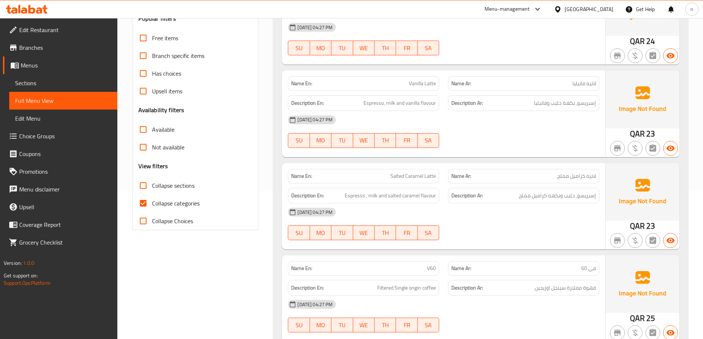
click at [45, 79] on span "Sections" at bounding box center [63, 83] width 96 height 9
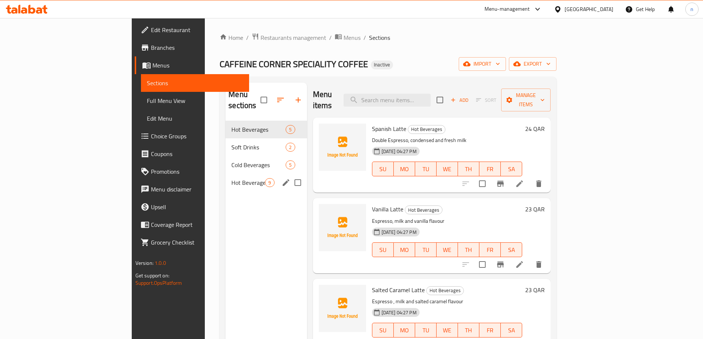
click at [225, 176] on div "Hot Beverages 9" at bounding box center [265, 183] width 81 height 18
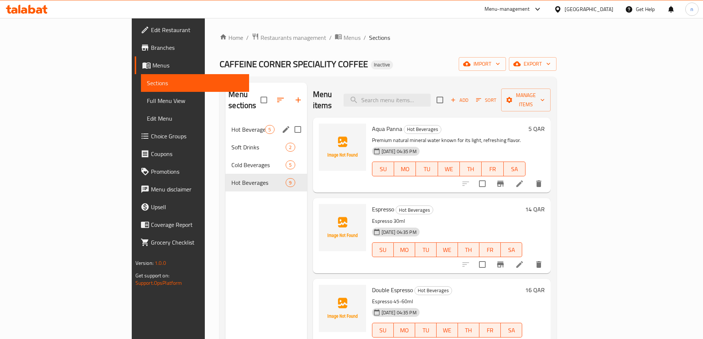
click at [231, 125] on span "Hot Beverages" at bounding box center [248, 129] width 34 height 9
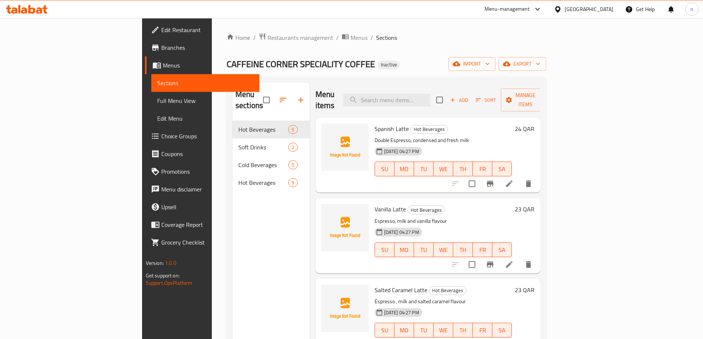
click at [151, 105] on link "Full Menu View" at bounding box center [205, 101] width 108 height 18
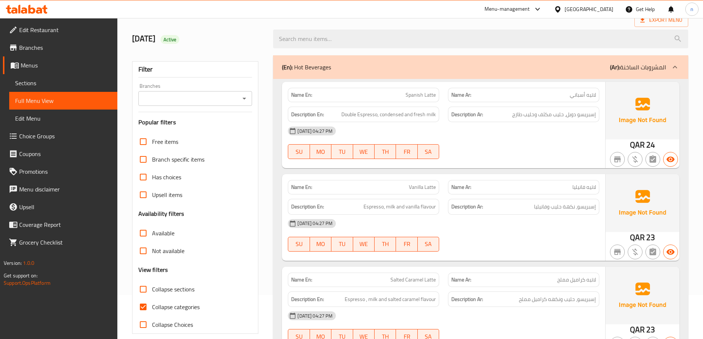
scroll to position [111, 0]
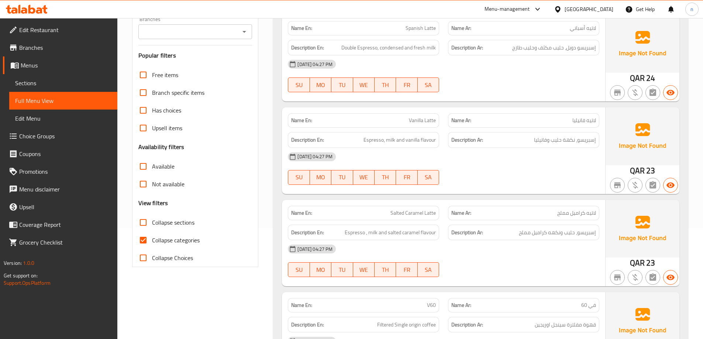
click at [143, 226] on input "Collapse sections" at bounding box center [143, 223] width 18 height 18
checkbox input "true"
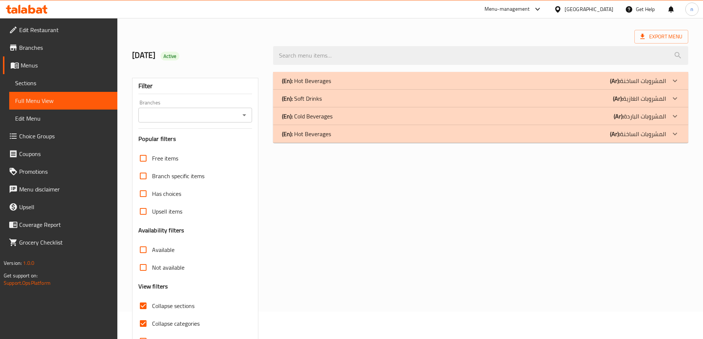
scroll to position [0, 0]
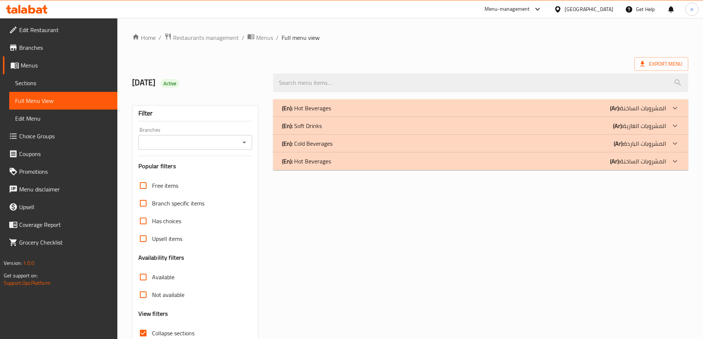
click at [321, 142] on p "(En): Cold Beverages" at bounding box center [307, 143] width 51 height 9
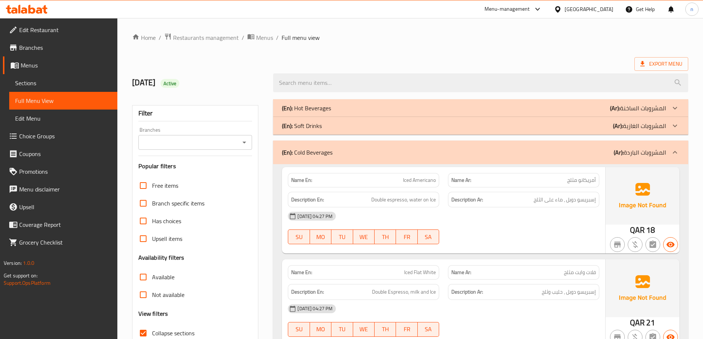
click at [343, 103] on div "(En): Hot Beverages (Ar): المشروبات الساخنة" at bounding box center [480, 108] width 415 height 18
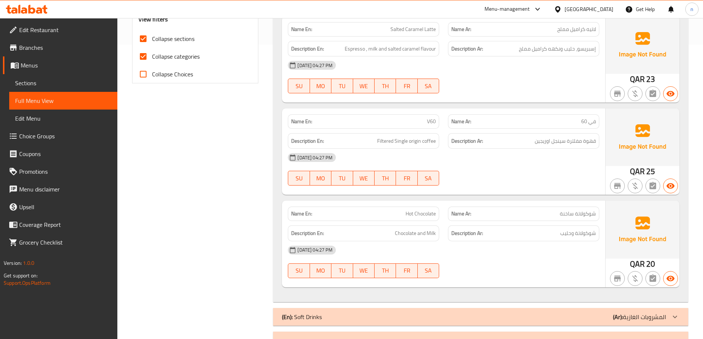
scroll to position [295, 0]
click at [583, 142] on span "قهوة مفلترة سينجل اوريجين" at bounding box center [564, 140] width 61 height 9
click at [540, 169] on div "14-10-2025 04:27 PM SU MO TU WE TH FR SA" at bounding box center [443, 168] width 320 height 41
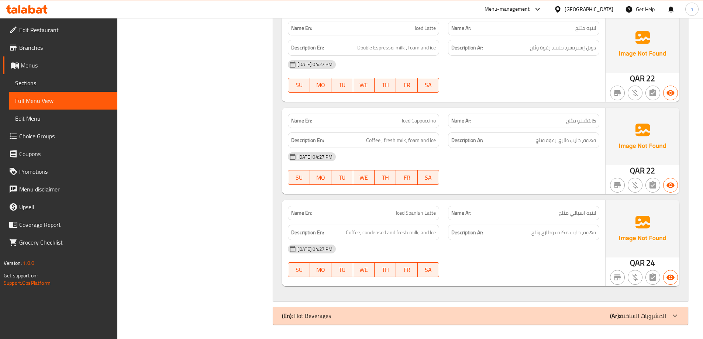
scroll to position [822, 0]
click at [557, 234] on span "قهوة، حليب مكثف وطازج وثلج" at bounding box center [563, 232] width 65 height 9
click at [560, 257] on div "[DATE] 04:27 PM" at bounding box center [443, 249] width 320 height 18
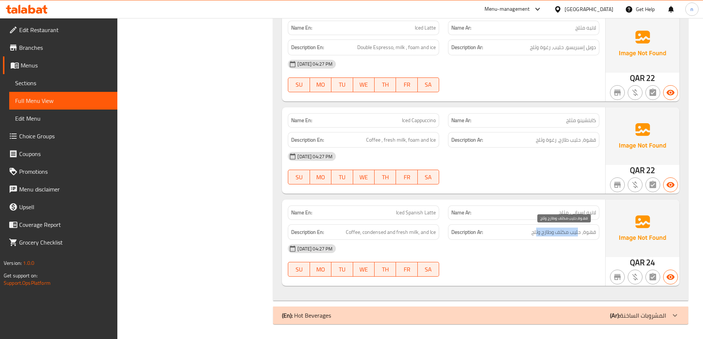
drag, startPoint x: 579, startPoint y: 233, endPoint x: 535, endPoint y: 234, distance: 43.5
click at [535, 234] on span "قهوة، حليب مكثف وطازج وثلج" at bounding box center [563, 232] width 65 height 9
click at [548, 244] on div "[DATE] 04:27 PM" at bounding box center [443, 249] width 320 height 18
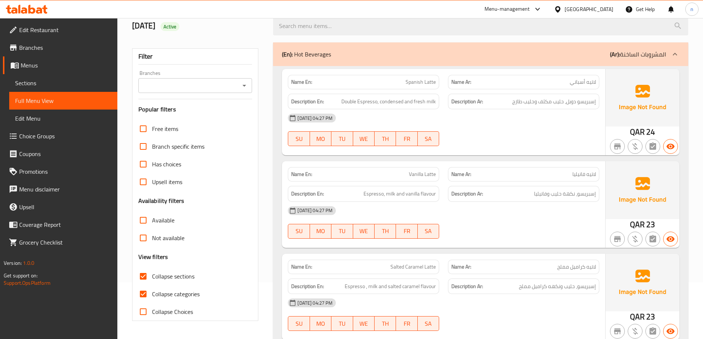
scroll to position [0, 0]
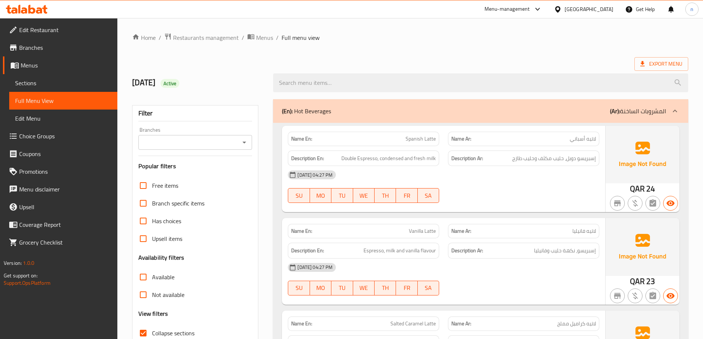
click at [550, 63] on div "Export Menu" at bounding box center [410, 64] width 556 height 14
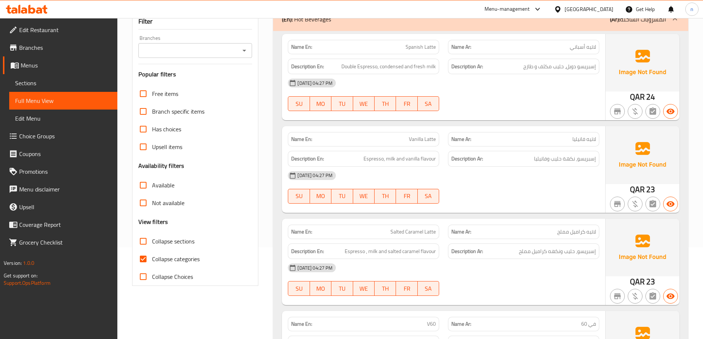
scroll to position [148, 0]
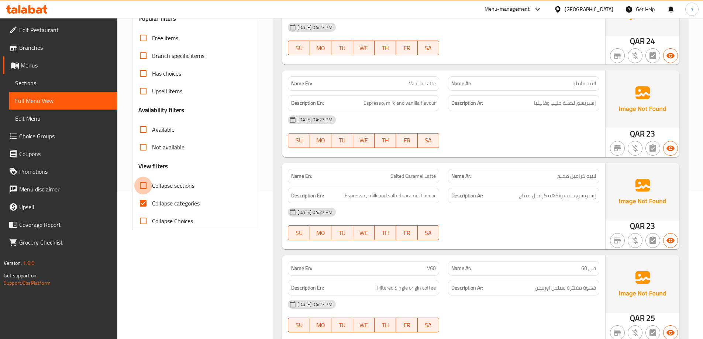
click at [149, 187] on input "Collapse sections" at bounding box center [143, 186] width 18 height 18
checkbox input "true"
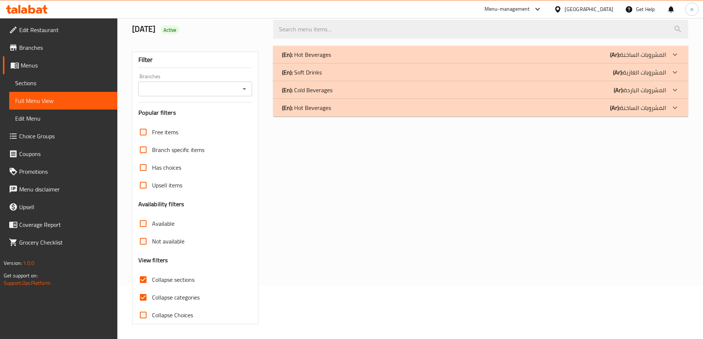
scroll to position [53, 0]
click at [354, 57] on div "(En): Hot Beverages (Ar): المشروبات الساخنة" at bounding box center [474, 54] width 384 height 9
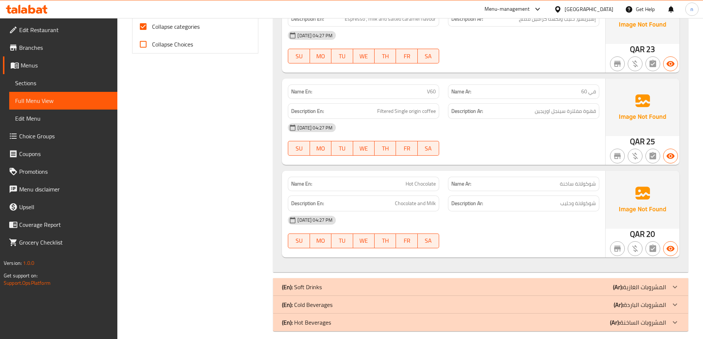
scroll to position [331, 0]
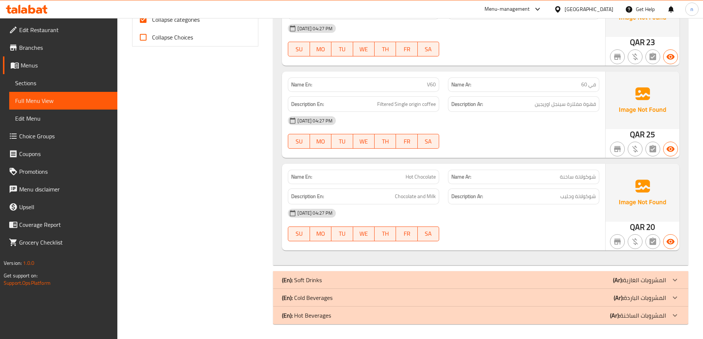
click at [349, 299] on div "(En): Cold Beverages (Ar): المشروبات الباردة" at bounding box center [474, 297] width 384 height 9
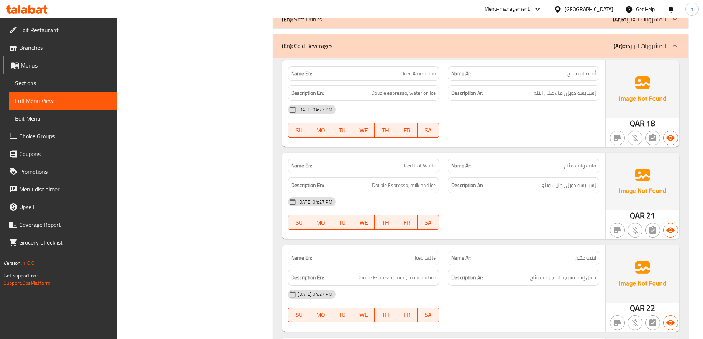
scroll to position [516, 0]
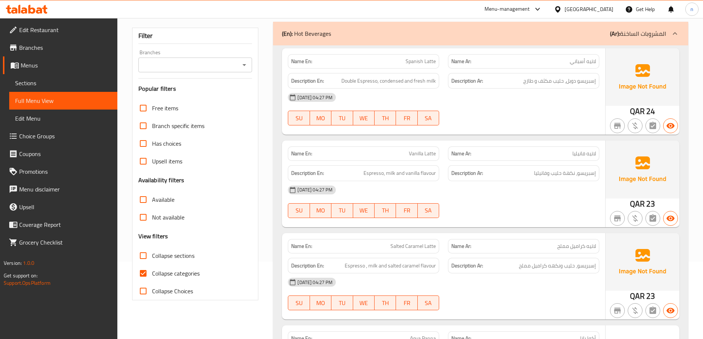
scroll to position [184, 0]
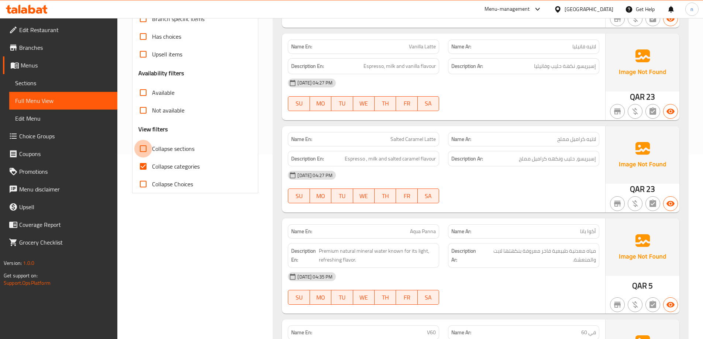
click at [144, 149] on input "Collapse sections" at bounding box center [143, 149] width 18 height 18
checkbox input "true"
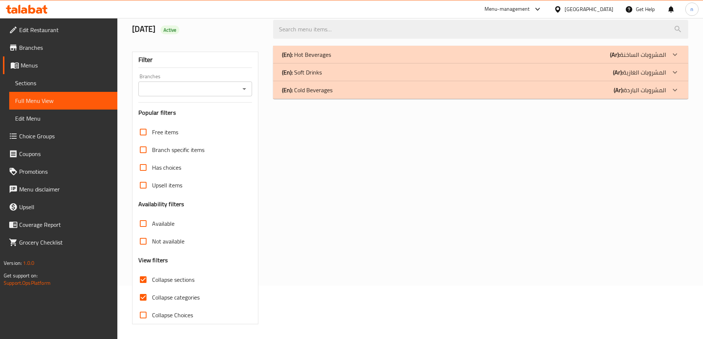
scroll to position [53, 0]
click at [335, 96] on div "(En): Cold Beverages (Ar): المشروبات الباردة" at bounding box center [480, 90] width 415 height 18
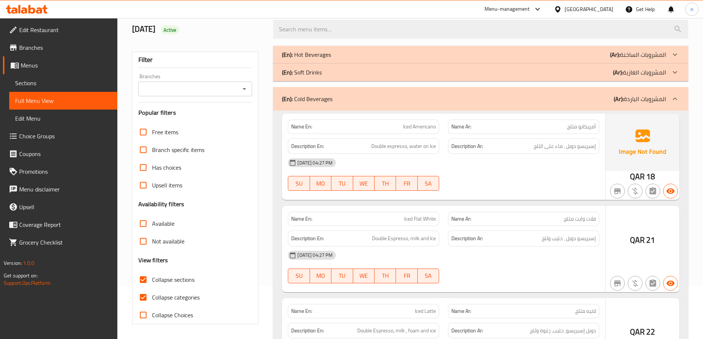
click at [346, 46] on div "(En): Hot Beverages (Ar): المشروبات الساخنة" at bounding box center [480, 55] width 415 height 18
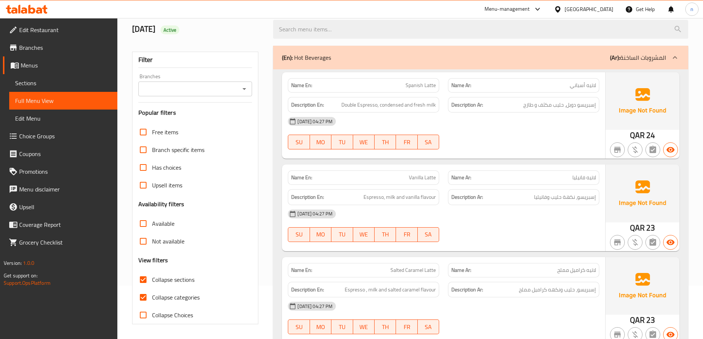
click at [346, 48] on div "(En): Hot Beverages (Ar): المشروبات الساخنة" at bounding box center [480, 58] width 415 height 24
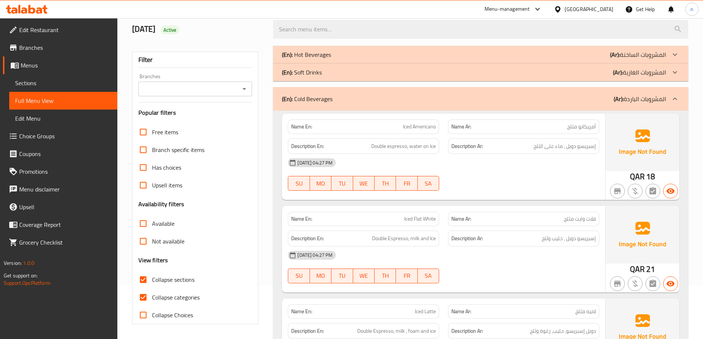
click at [353, 59] on div "(En): Hot Beverages (Ar): المشروبات الساخنة" at bounding box center [480, 55] width 415 height 18
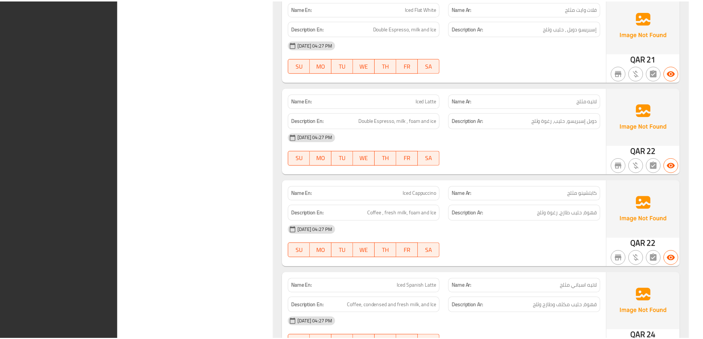
scroll to position [1638, 0]
